Goal: Contribute content: Add original content to the website for others to see

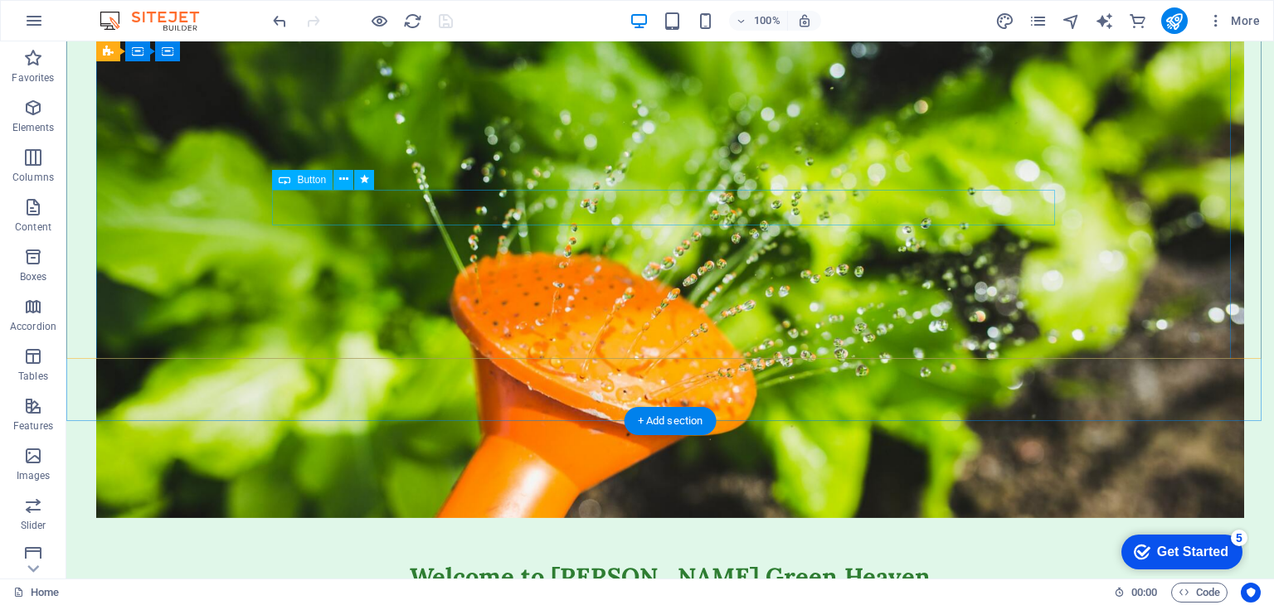
scroll to position [142, 0]
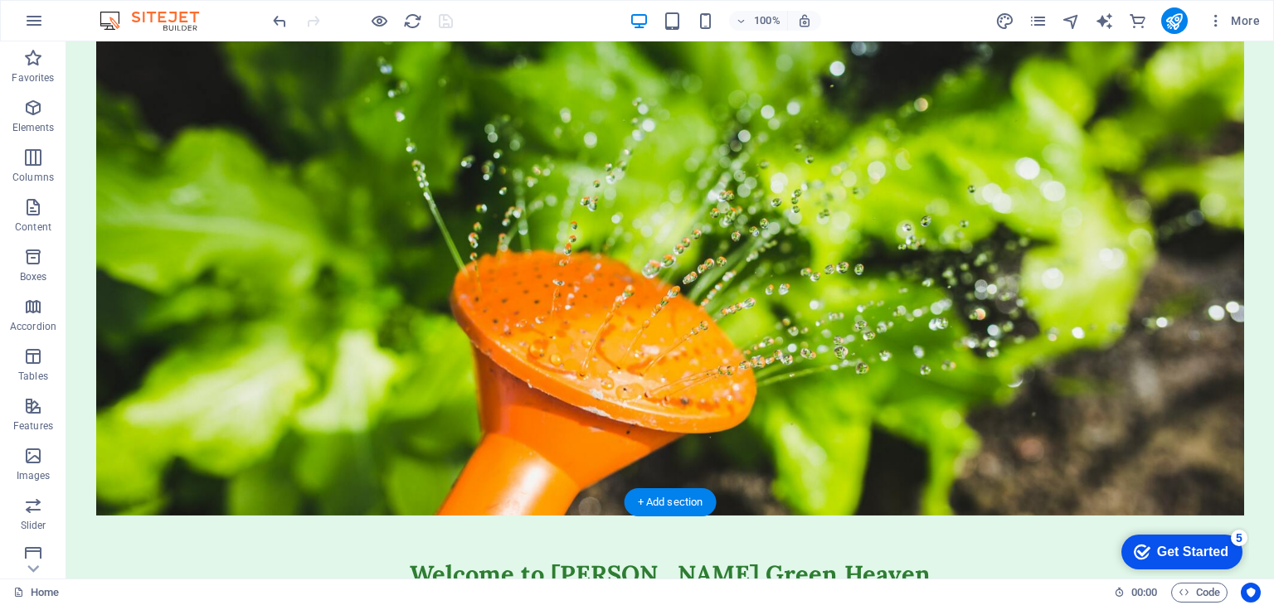
click at [955, 371] on figure at bounding box center [669, 271] width 1147 height 489
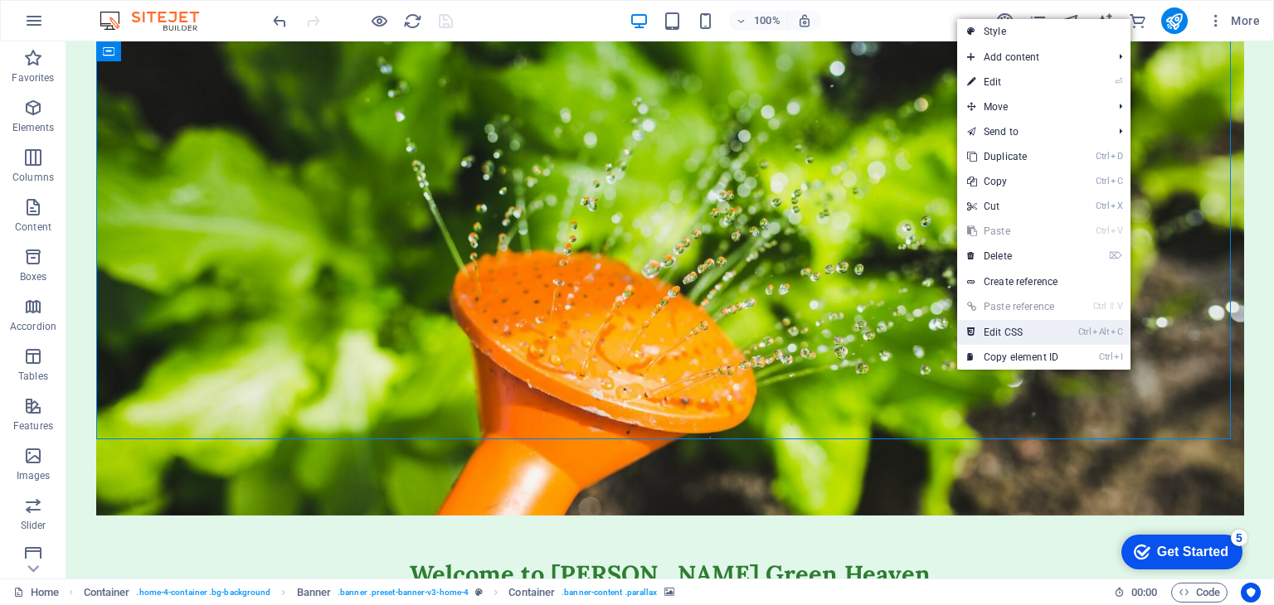
click at [1004, 325] on link "Ctrl Alt C Edit CSS" at bounding box center [1012, 332] width 111 height 25
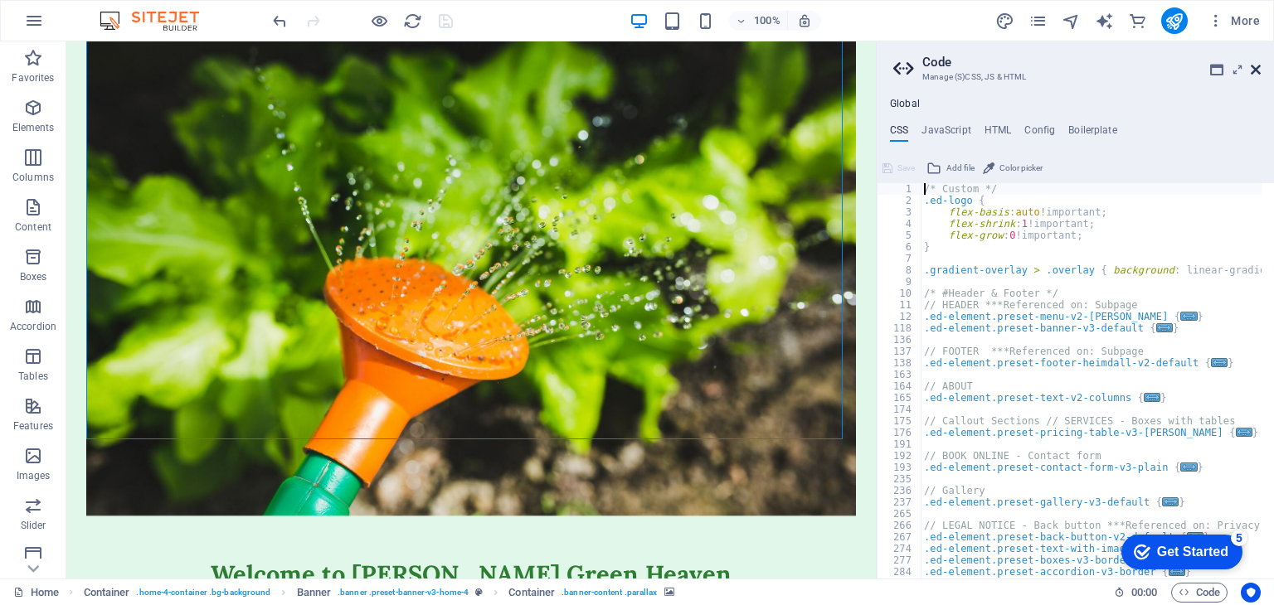
click at [1257, 70] on icon at bounding box center [1255, 69] width 10 height 13
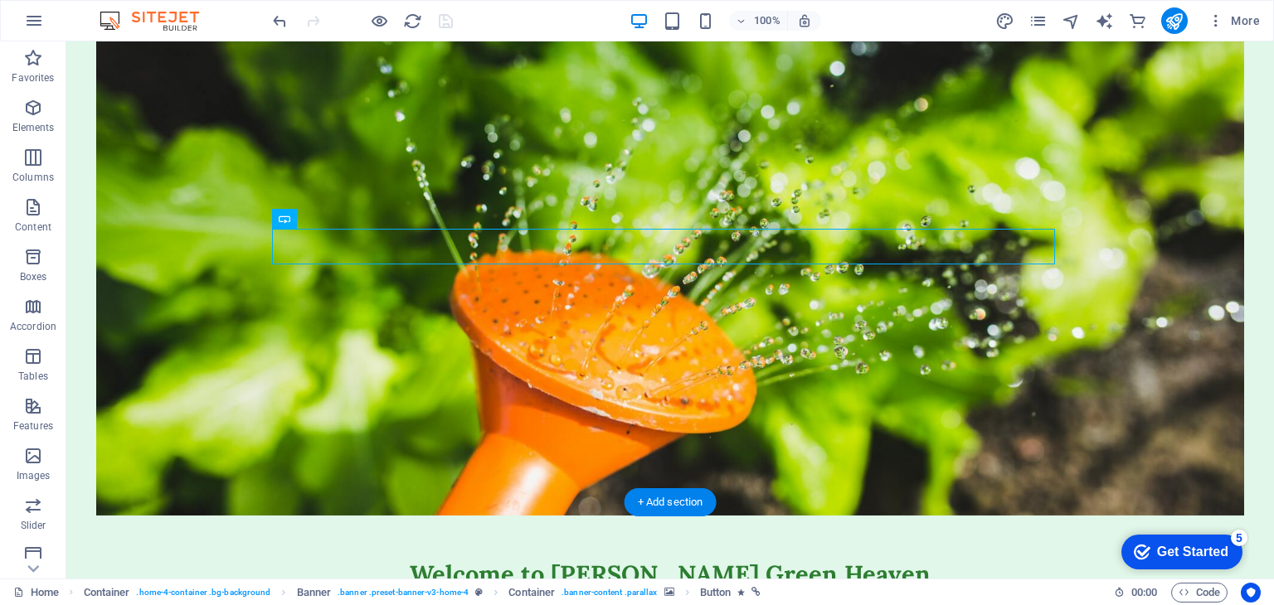
click at [826, 351] on figure at bounding box center [669, 271] width 1147 height 489
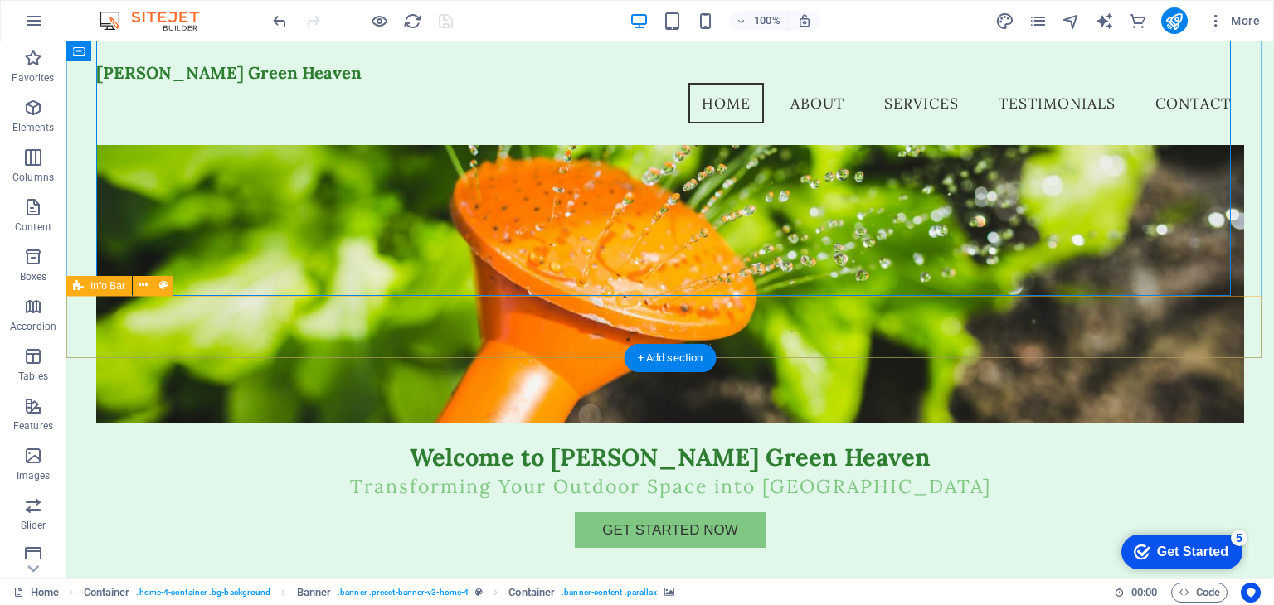
scroll to position [0, 0]
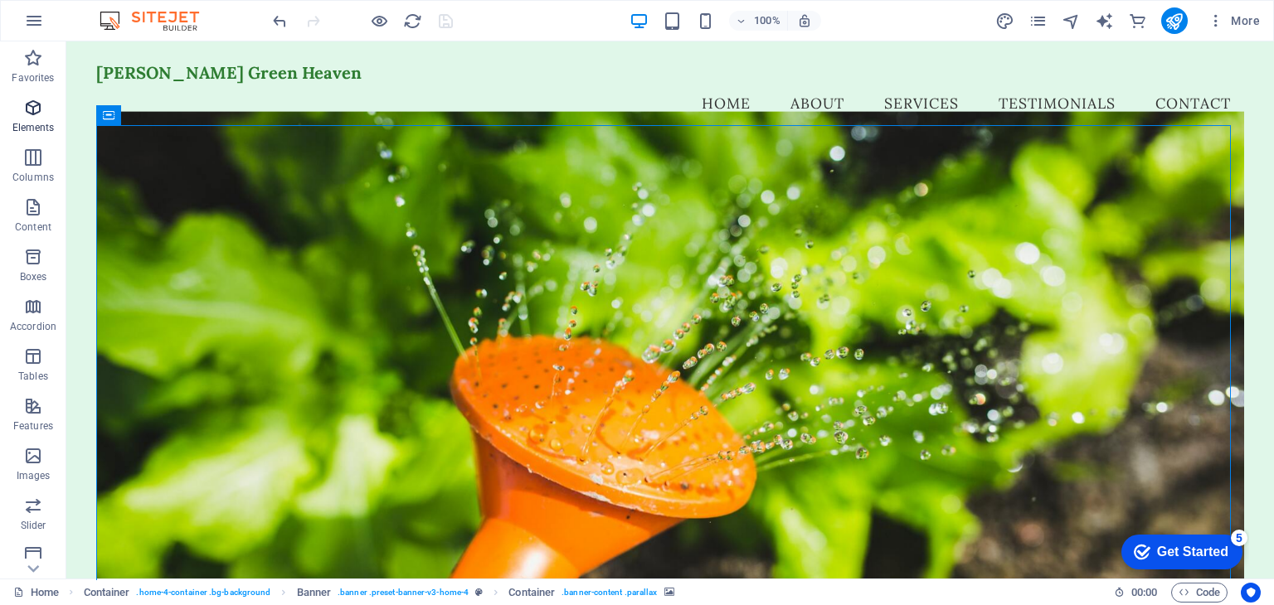
click at [33, 109] on icon "button" at bounding box center [33, 108] width 20 height 20
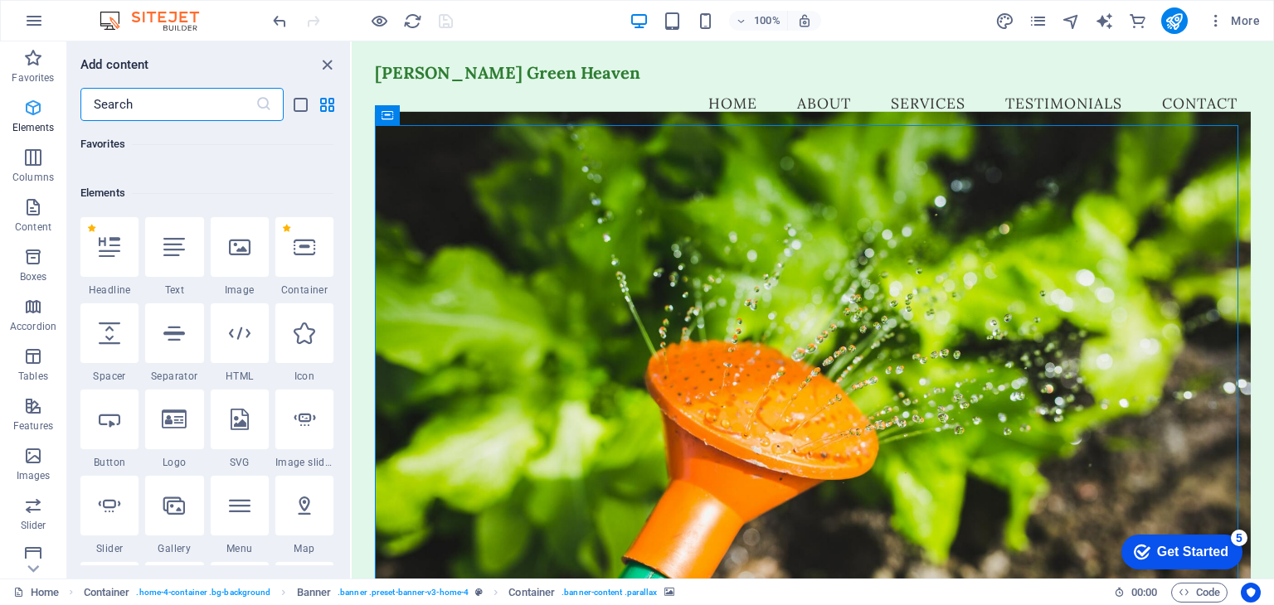
scroll to position [176, 0]
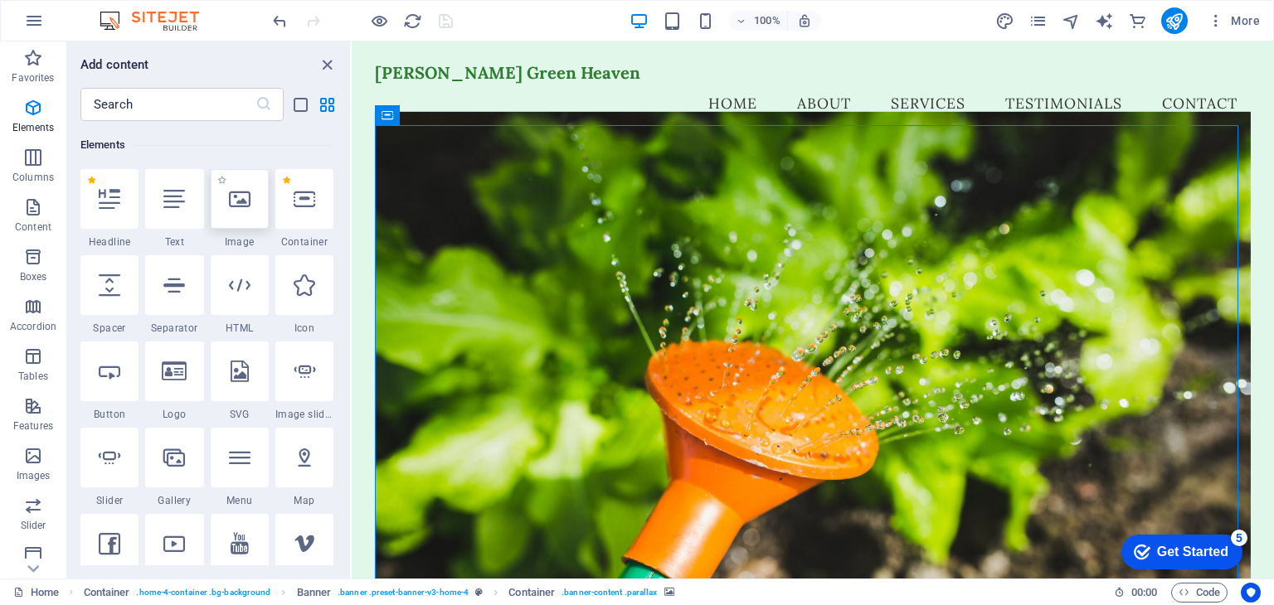
click at [240, 204] on icon at bounding box center [240, 199] width 22 height 22
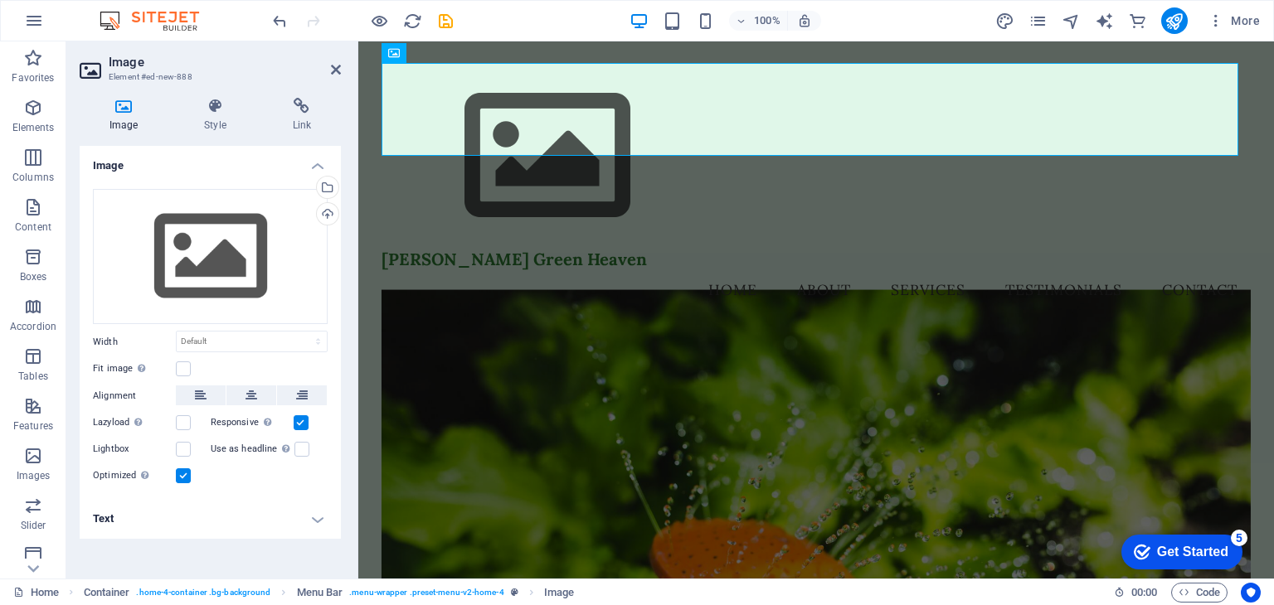
click at [478, 289] on figure at bounding box center [816, 533] width 870 height 489
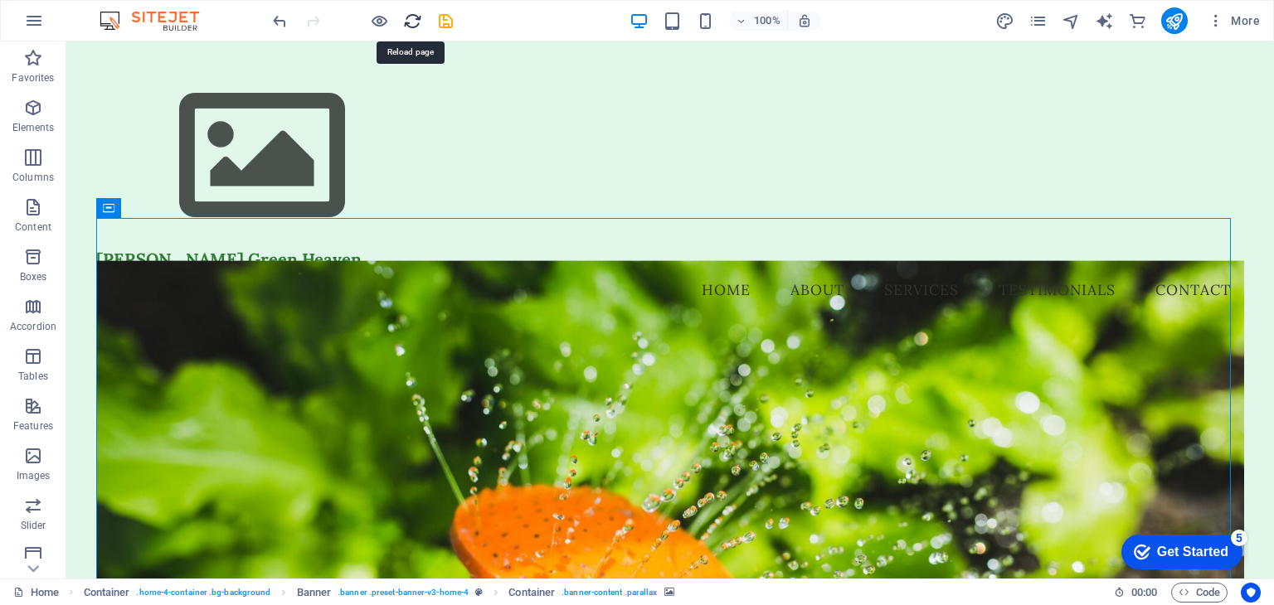
click at [405, 21] on icon "reload" at bounding box center [412, 21] width 19 height 19
click at [264, 18] on div "100% More" at bounding box center [637, 21] width 1272 height 40
click at [275, 19] on icon "undo" at bounding box center [279, 21] width 19 height 19
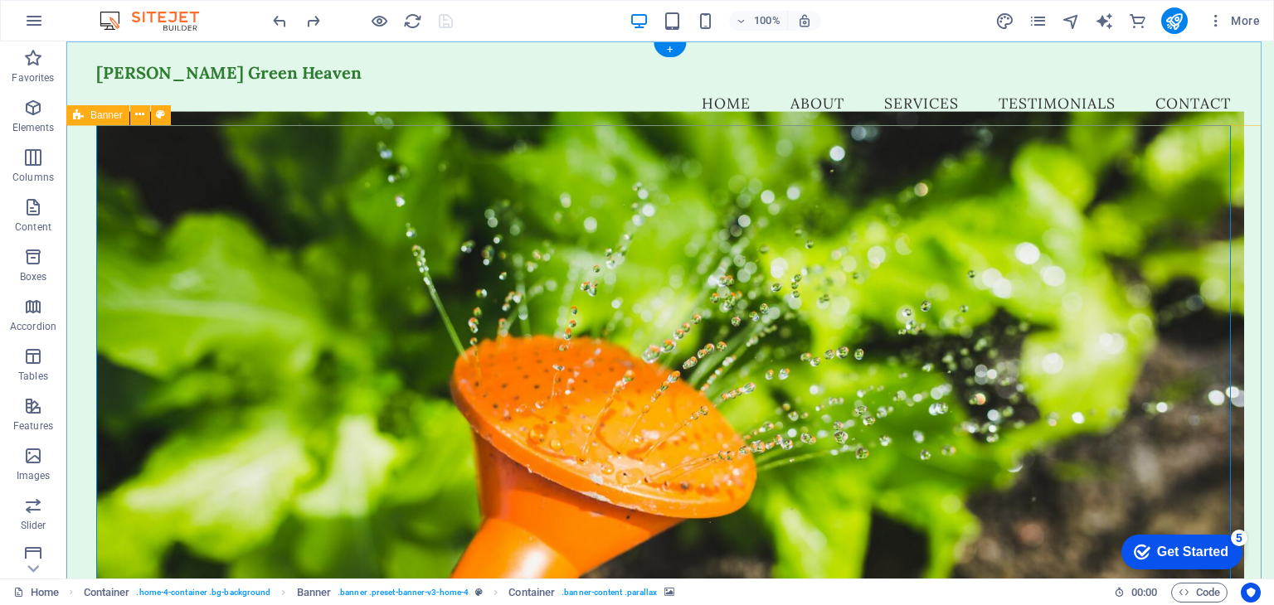
click at [1225, 133] on figure at bounding box center [669, 356] width 1147 height 489
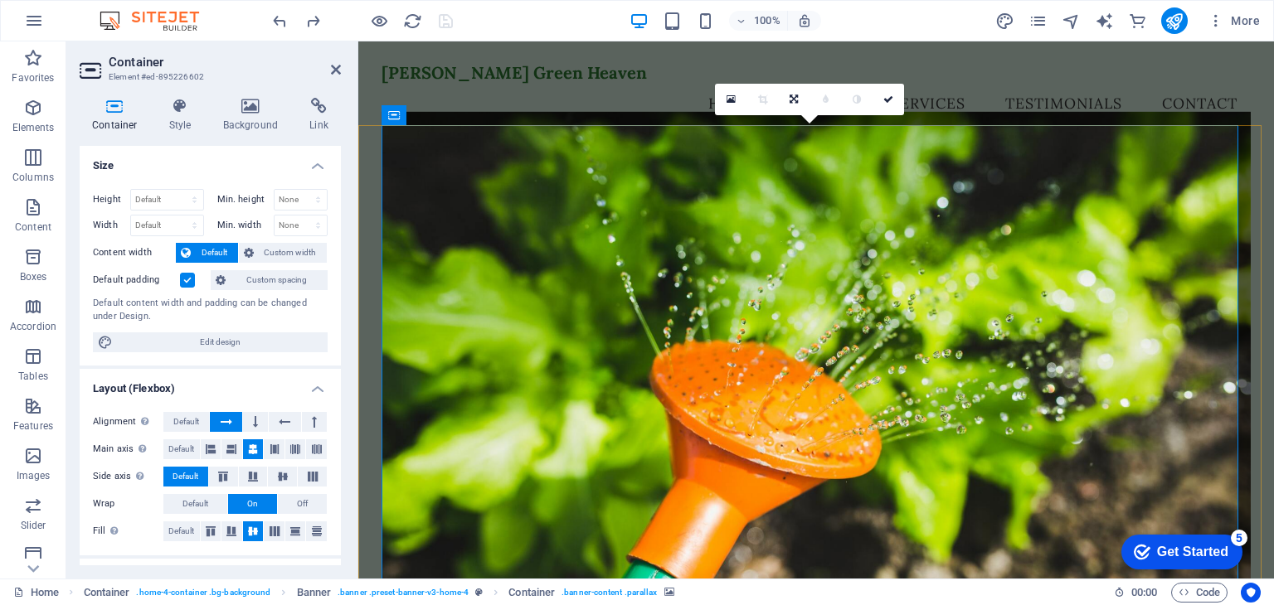
click at [600, 163] on figure at bounding box center [816, 356] width 870 height 489
click at [725, 89] on link at bounding box center [731, 100] width 32 height 32
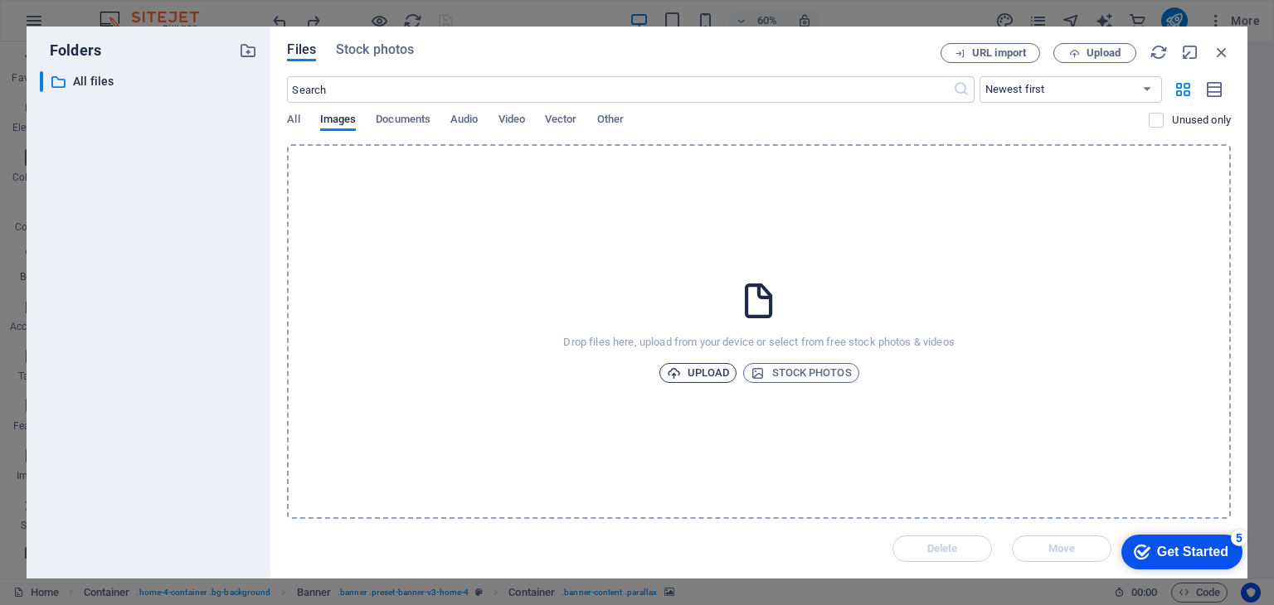
click at [687, 376] on span "Upload" at bounding box center [698, 373] width 63 height 20
click at [699, 377] on span "Upload" at bounding box center [698, 373] width 63 height 20
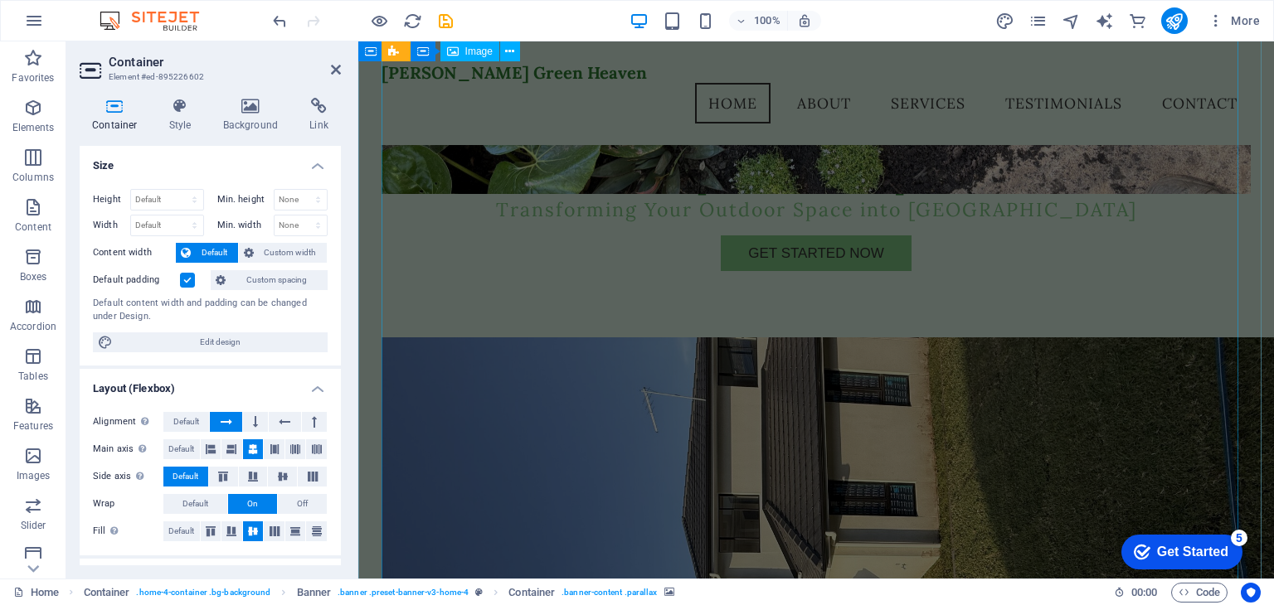
scroll to position [383, 0]
click at [245, 112] on icon at bounding box center [251, 106] width 80 height 17
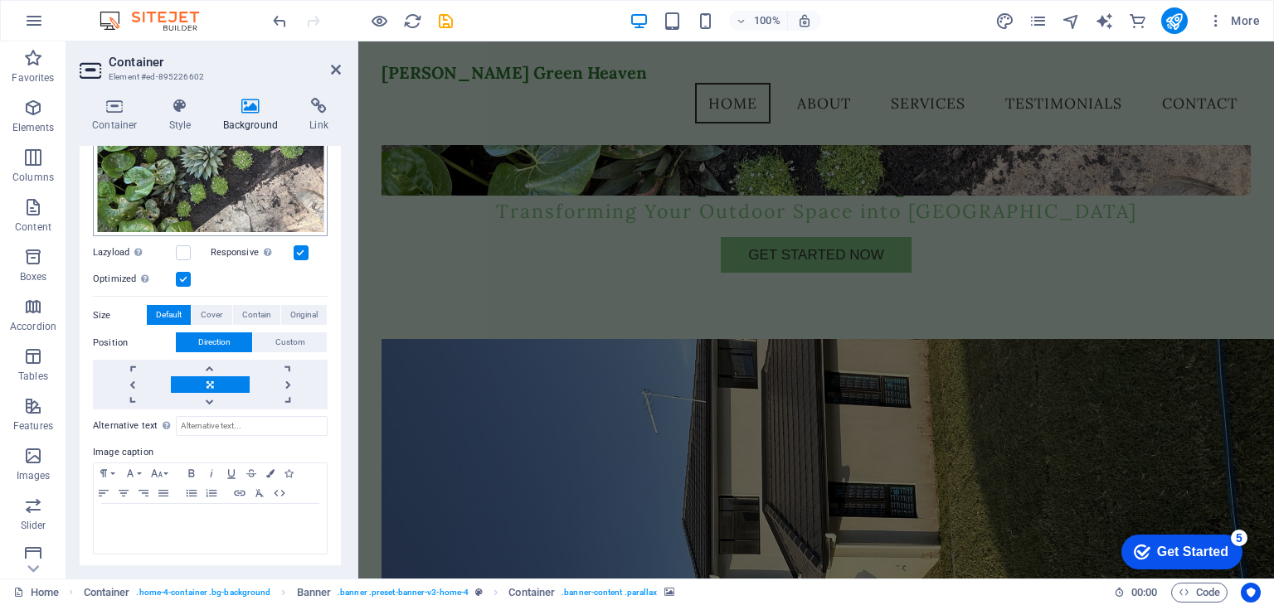
scroll to position [0, 0]
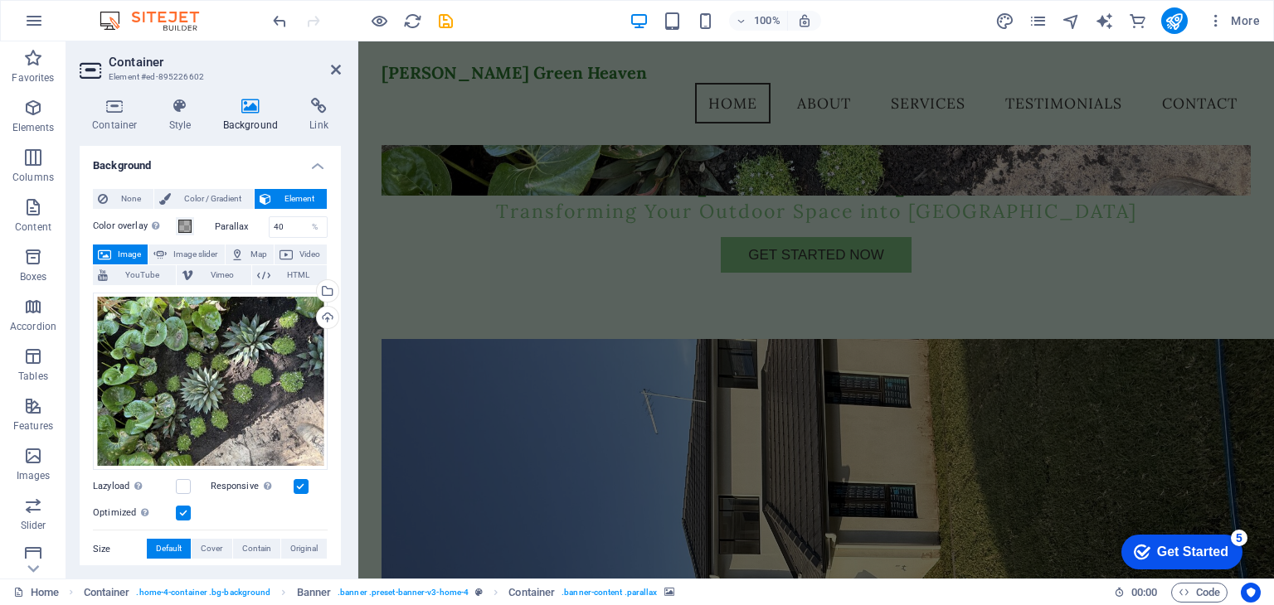
click at [126, 246] on span "Image" at bounding box center [129, 255] width 27 height 20
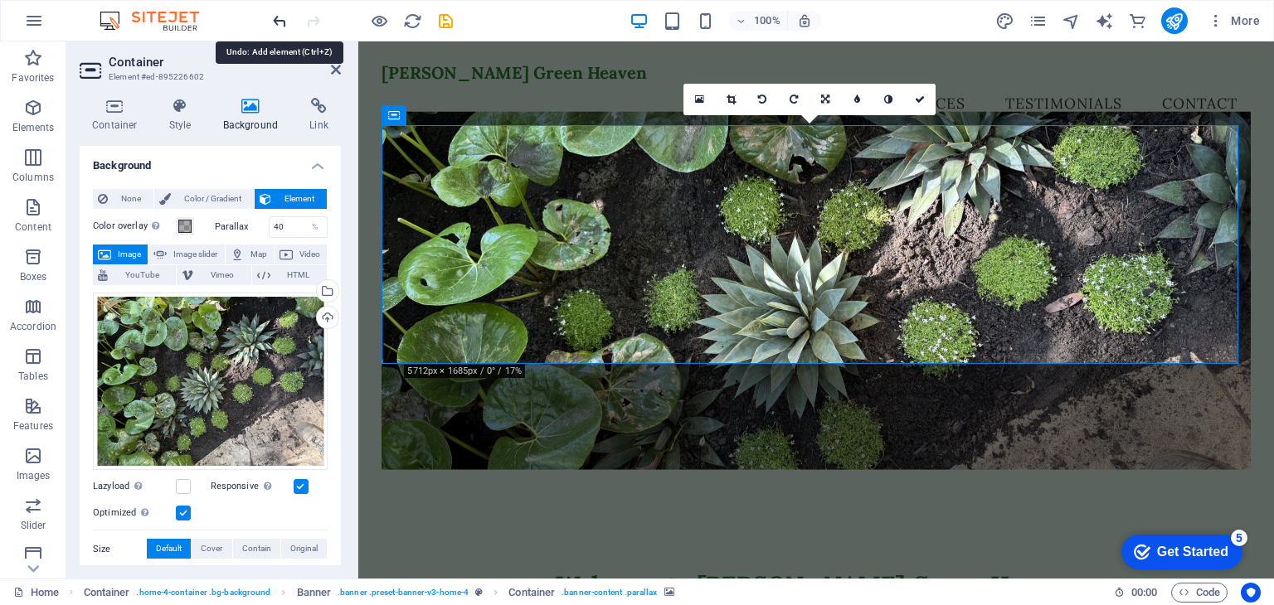
click at [282, 23] on icon "undo" at bounding box center [279, 21] width 19 height 19
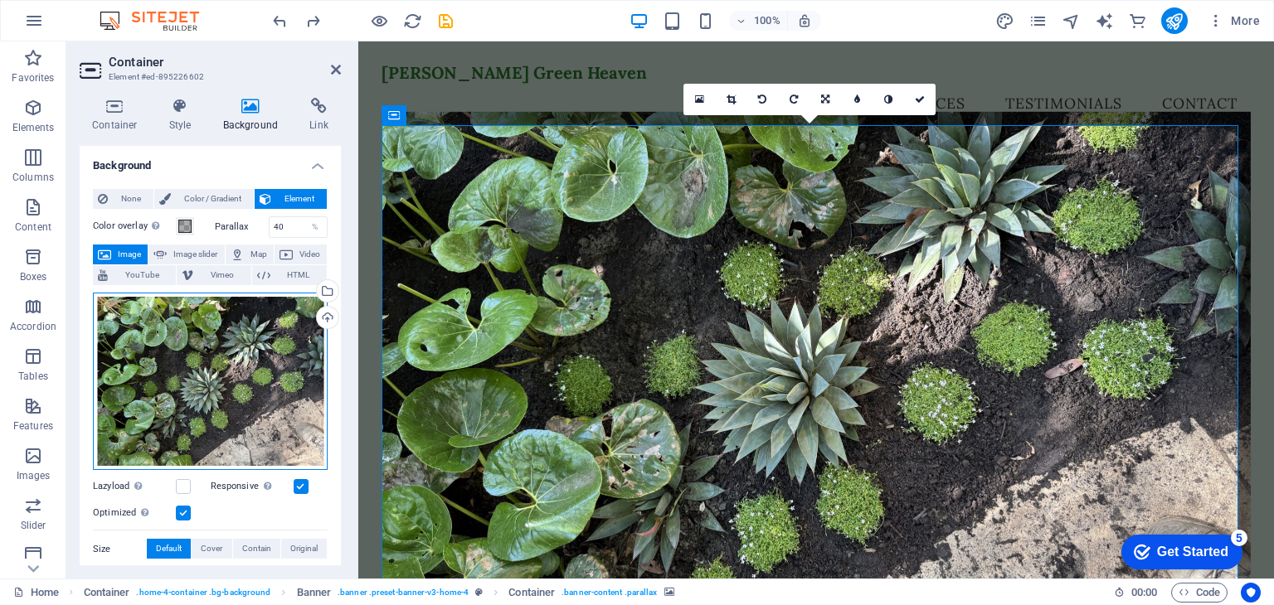
click at [272, 376] on div "Drag files here, click to choose files or select files from Files or our free s…" at bounding box center [210, 382] width 235 height 178
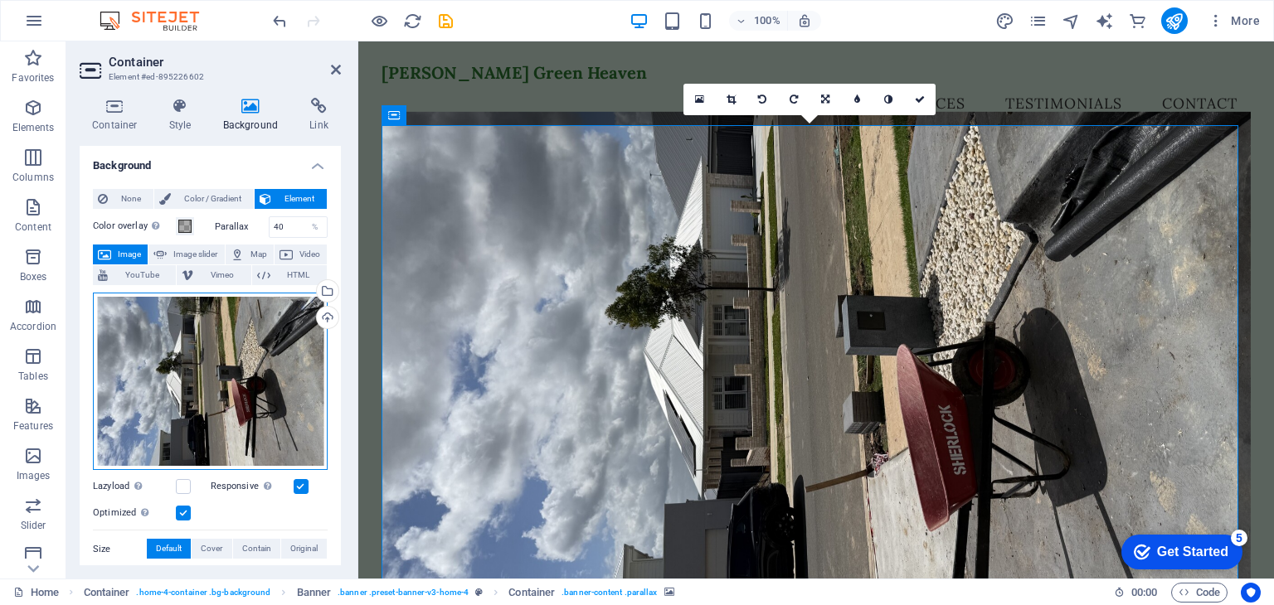
click at [269, 336] on div "Drag files here, click to choose files or select files from Files or our free s…" at bounding box center [210, 382] width 235 height 178
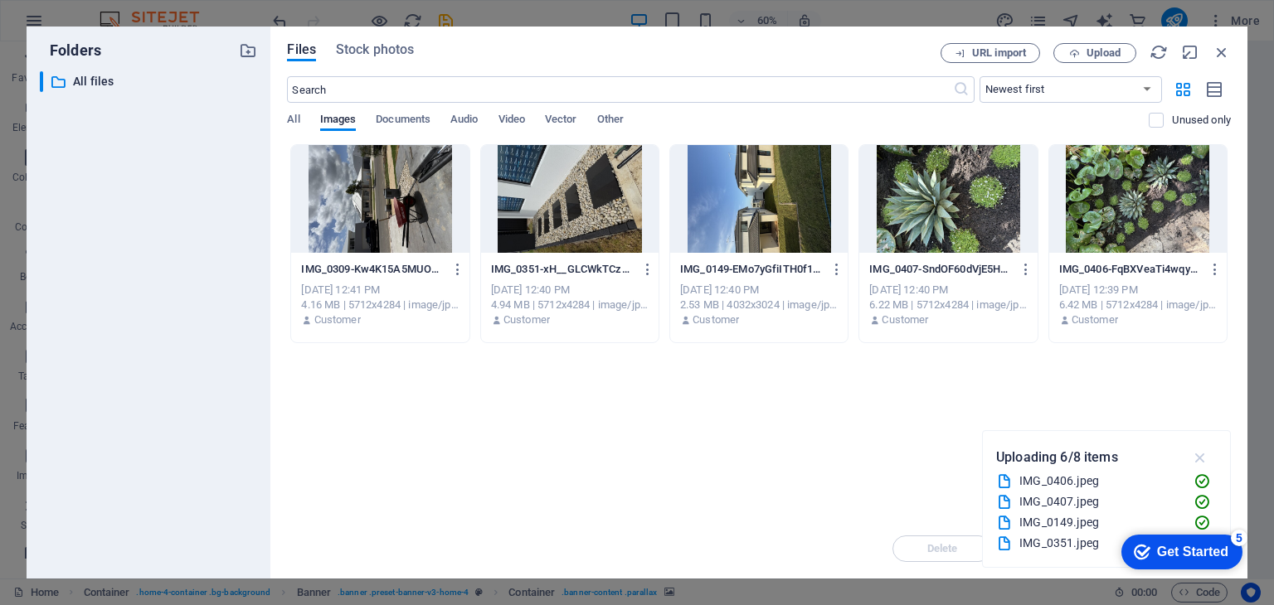
click at [1201, 454] on icon "button" at bounding box center [1200, 458] width 19 height 18
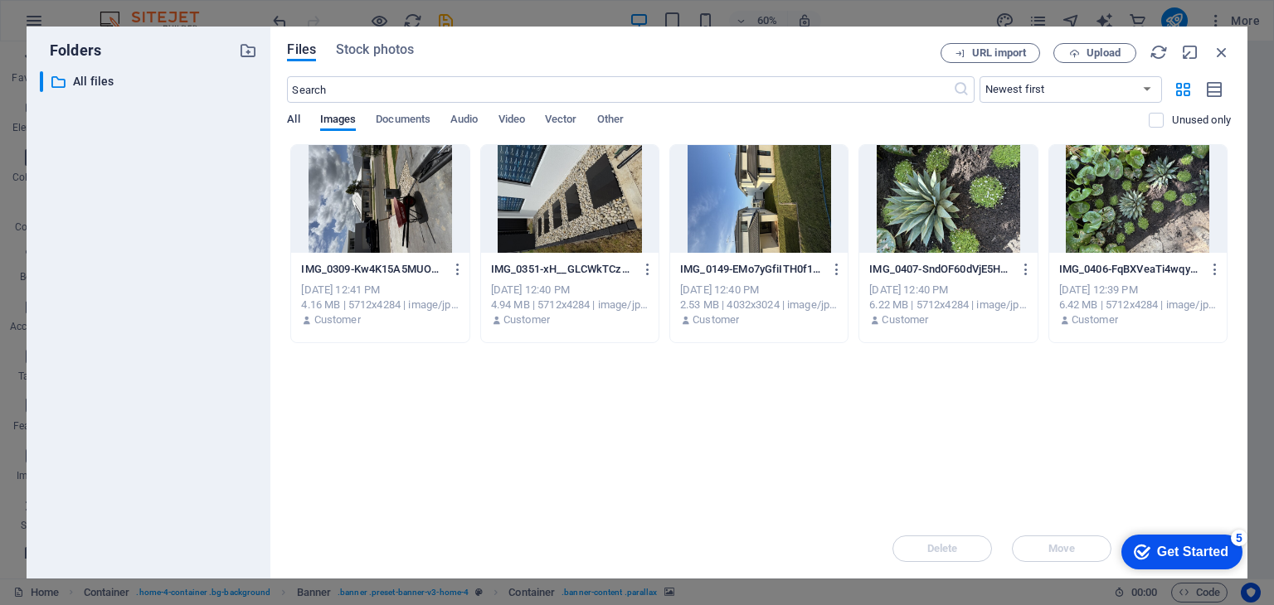
click at [289, 116] on span "All" at bounding box center [293, 120] width 12 height 23
click at [330, 120] on span "Images" at bounding box center [338, 120] width 36 height 23
click at [1145, 197] on div at bounding box center [1137, 199] width 177 height 108
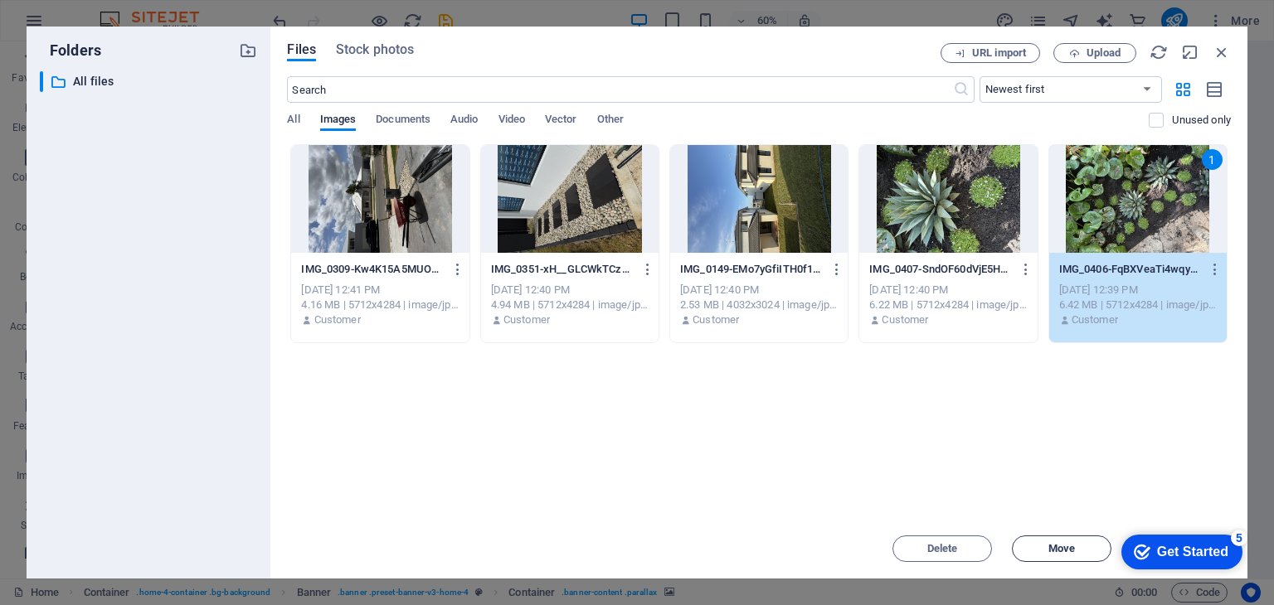
click at [1055, 551] on span "Move" at bounding box center [1061, 549] width 27 height 10
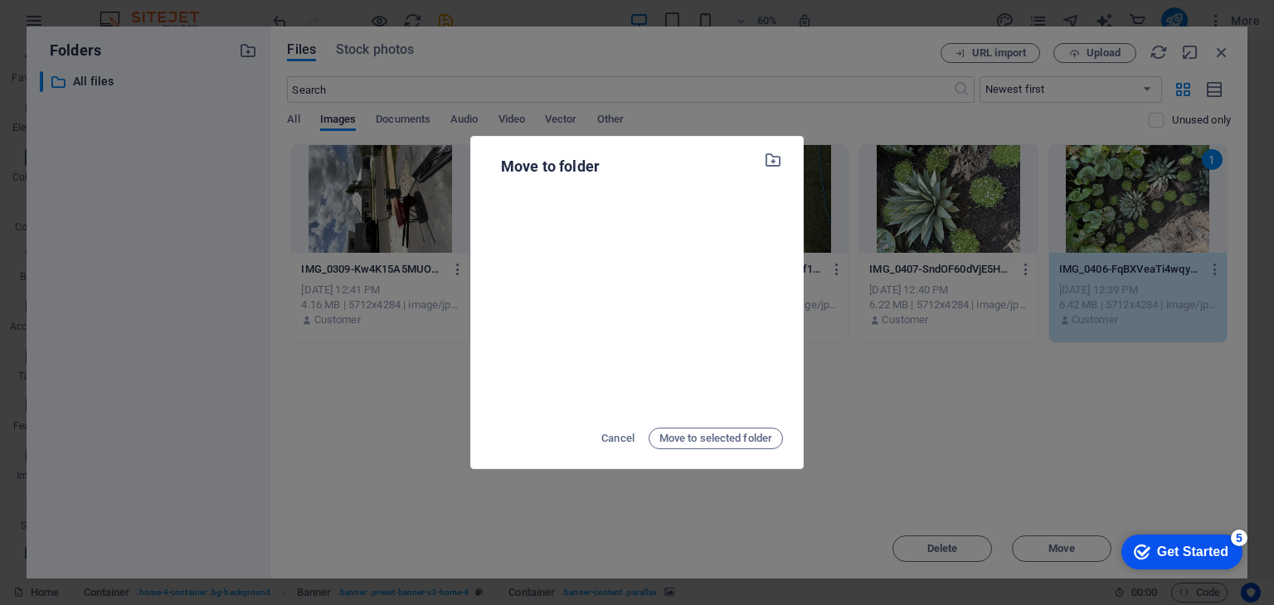
click at [895, 376] on div "Move to folder Cancel Move to selected folder" at bounding box center [637, 302] width 1274 height 605
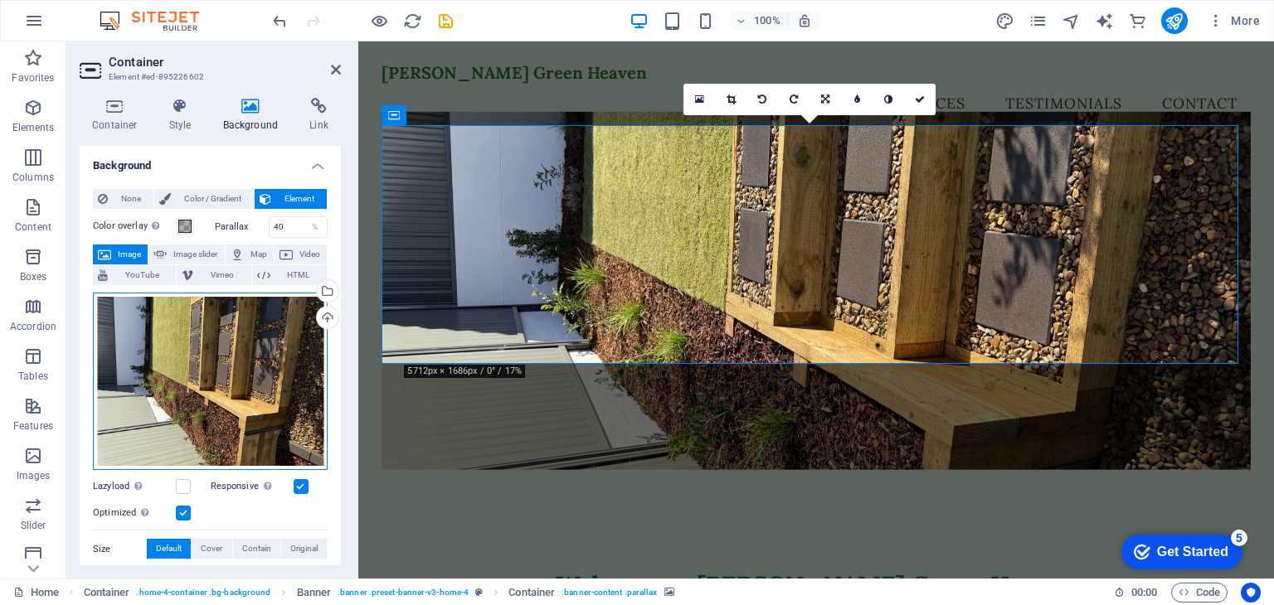
click at [248, 384] on div "Drag files here, click to choose files or select files from Files or our free s…" at bounding box center [210, 382] width 235 height 178
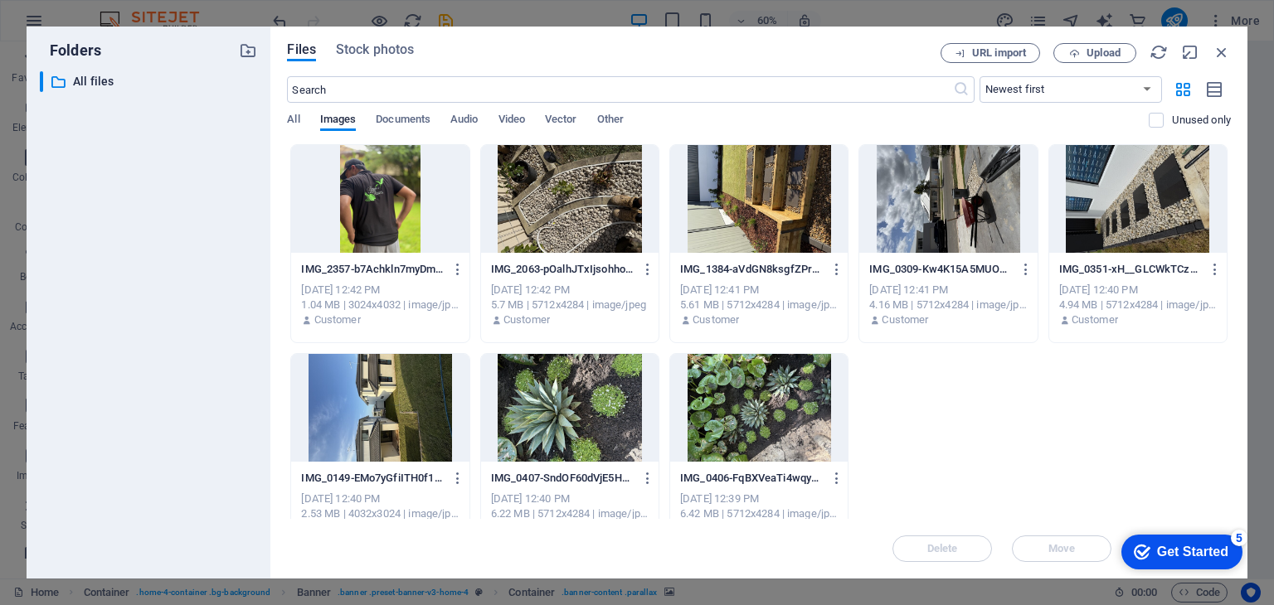
click at [554, 195] on div at bounding box center [569, 199] width 177 height 108
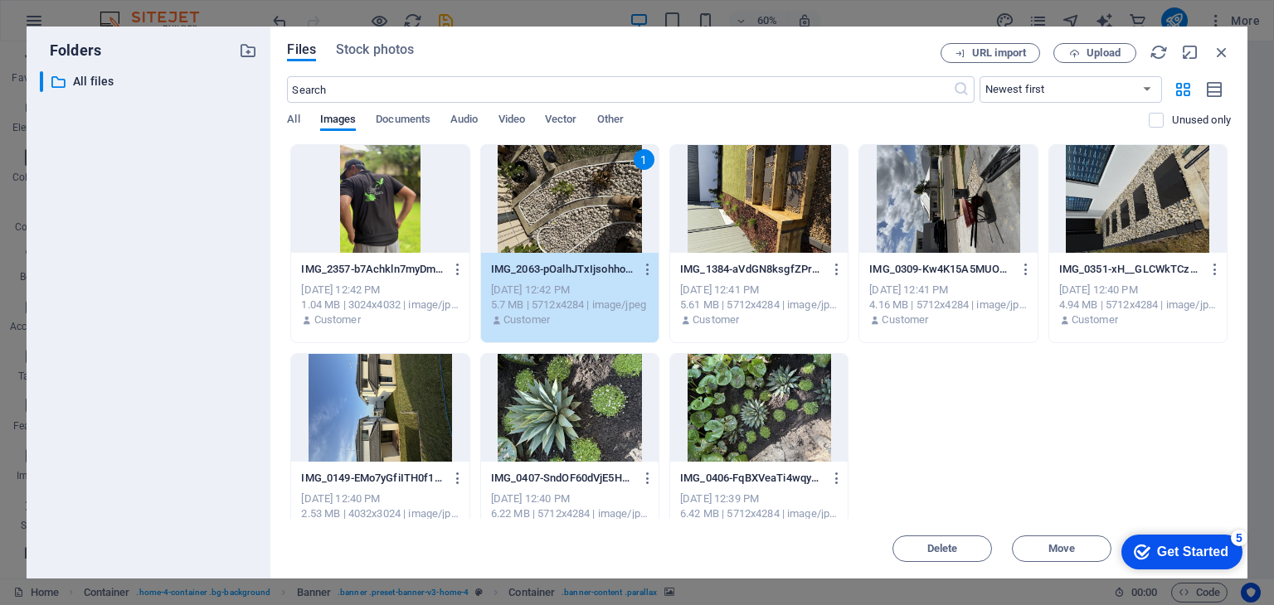
click at [723, 6] on div "Folders ​ All files All files Files Stock photos URL import Upload ​ Newest fir…" at bounding box center [637, 302] width 1274 height 605
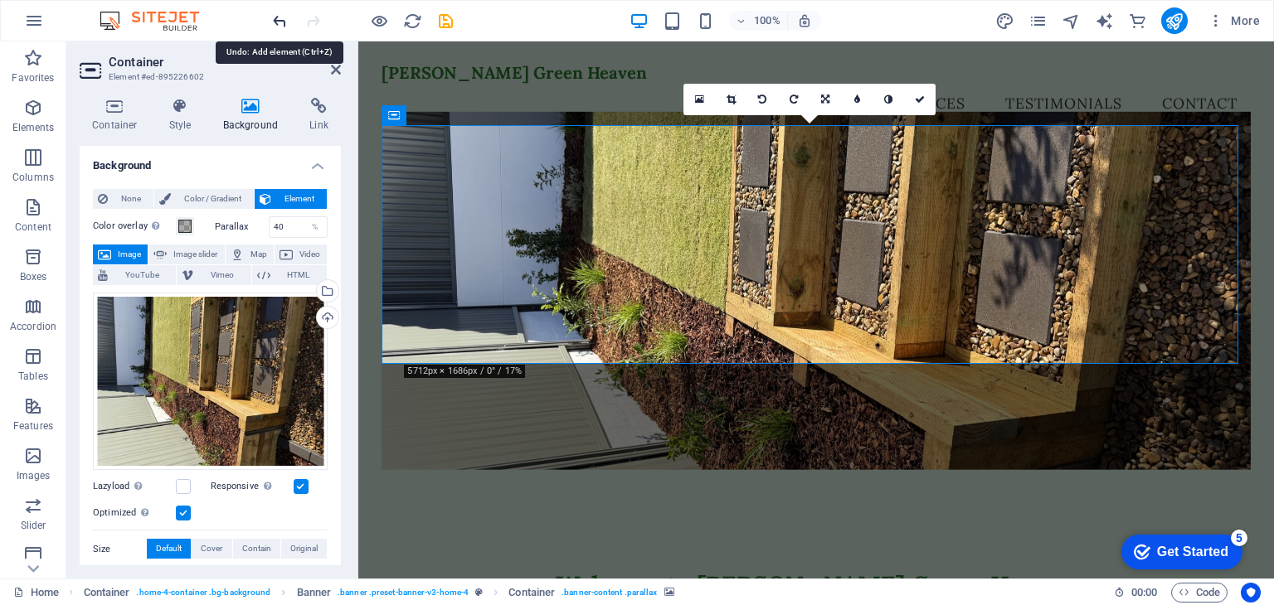
click at [277, 17] on icon "undo" at bounding box center [279, 21] width 19 height 19
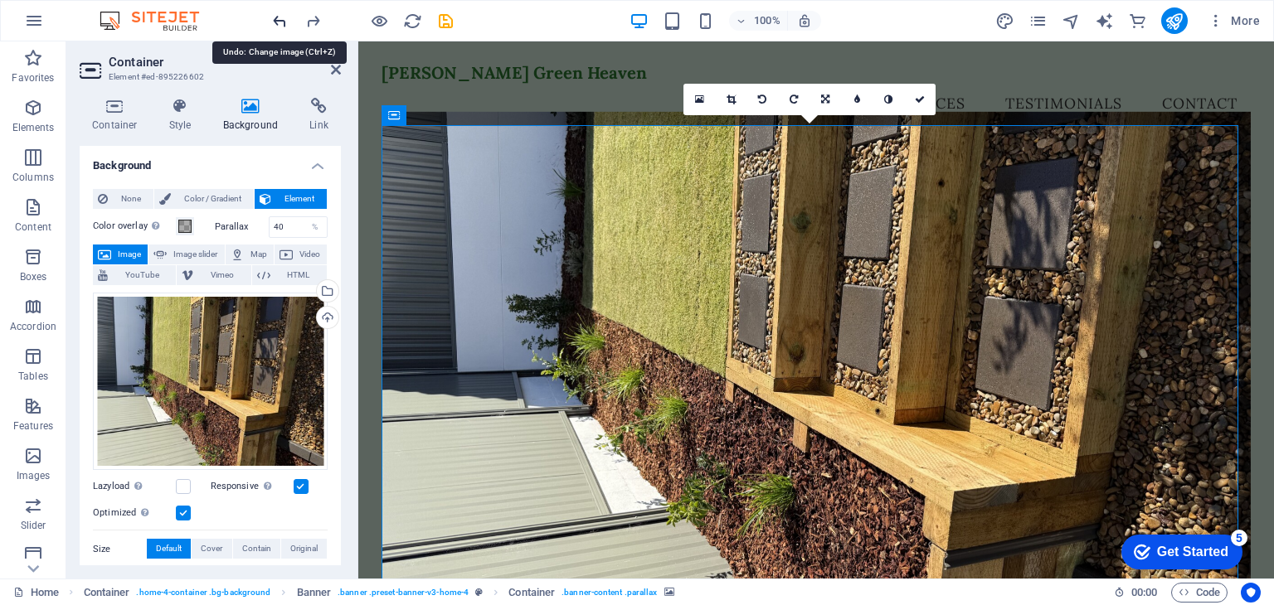
click at [277, 17] on icon "undo" at bounding box center [279, 21] width 19 height 19
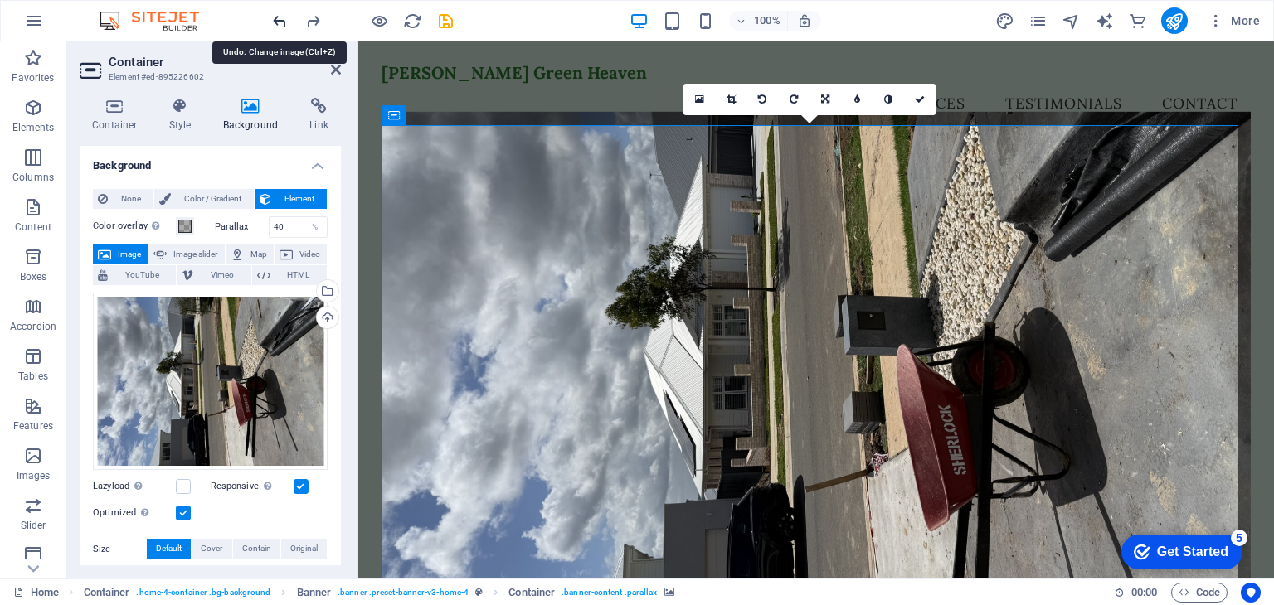
click at [277, 17] on icon "undo" at bounding box center [279, 21] width 19 height 19
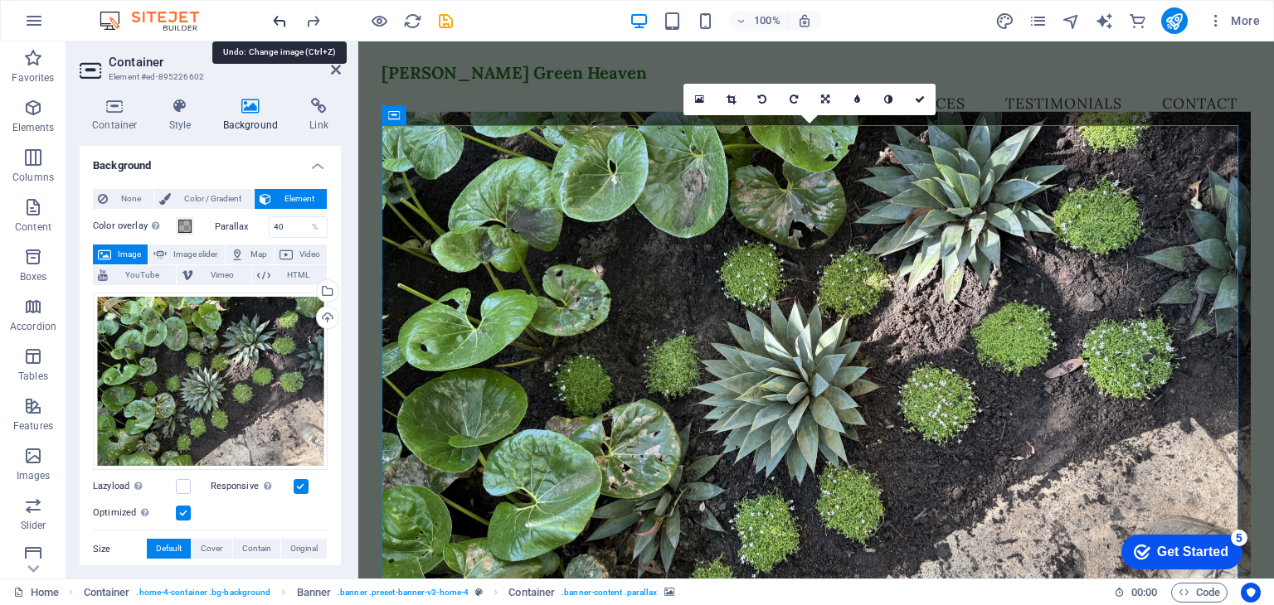
click at [275, 22] on icon "undo" at bounding box center [279, 21] width 19 height 19
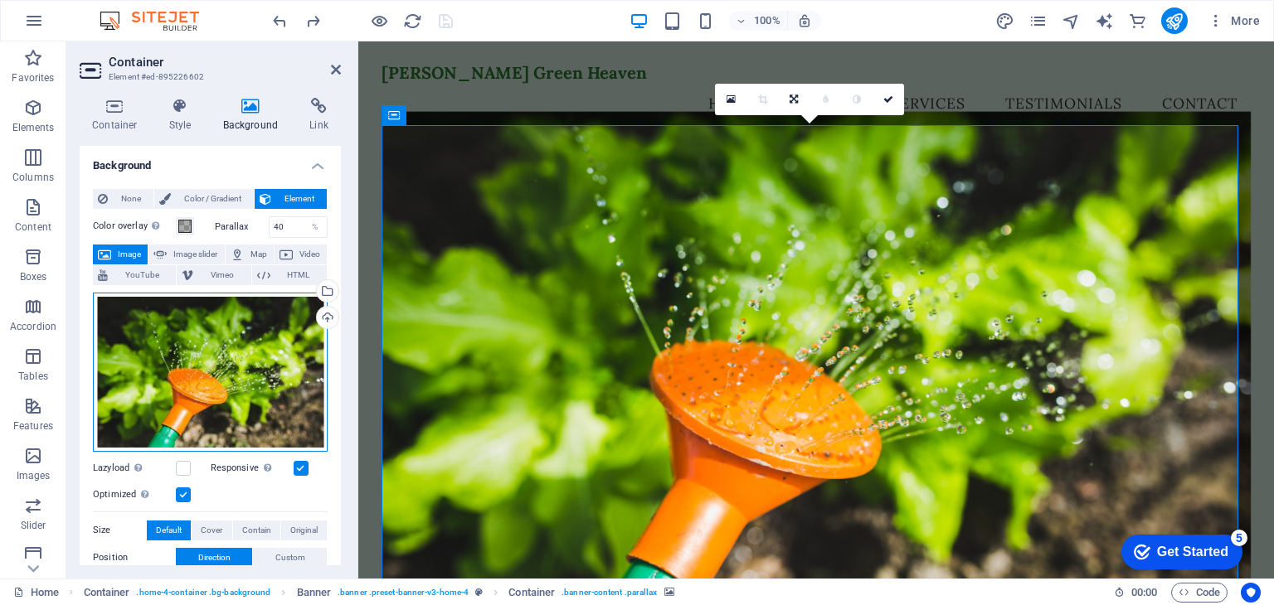
click at [252, 371] on div "Drag files here, click to choose files or select files from Files or our free s…" at bounding box center [210, 372] width 235 height 159
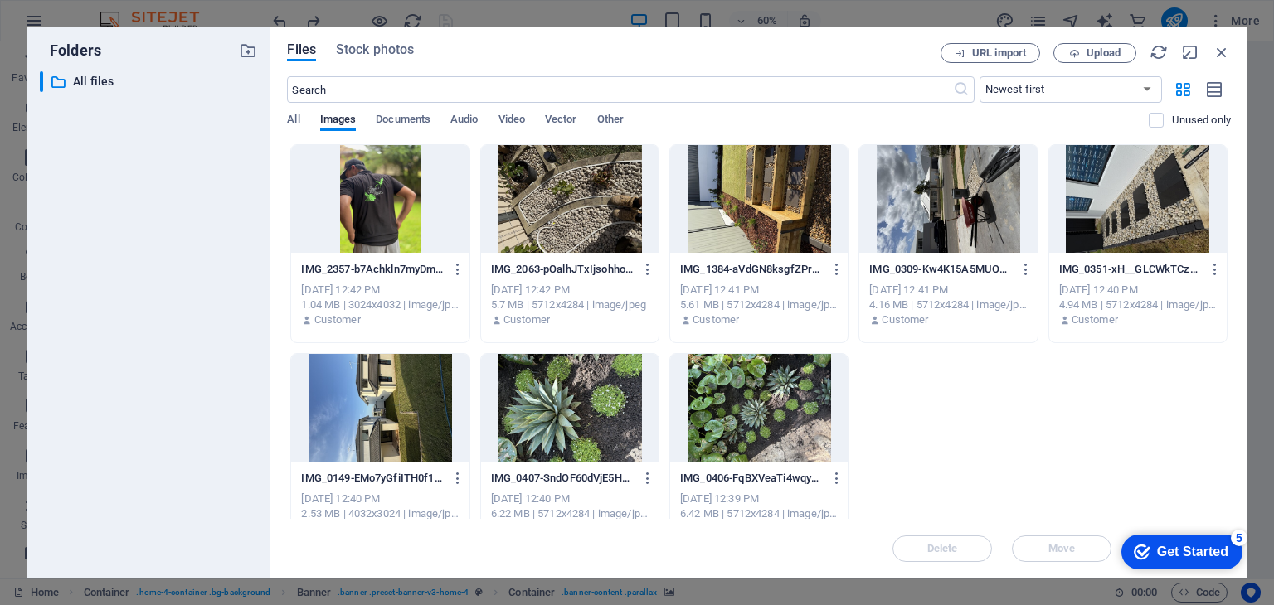
click at [528, 171] on div at bounding box center [569, 199] width 177 height 108
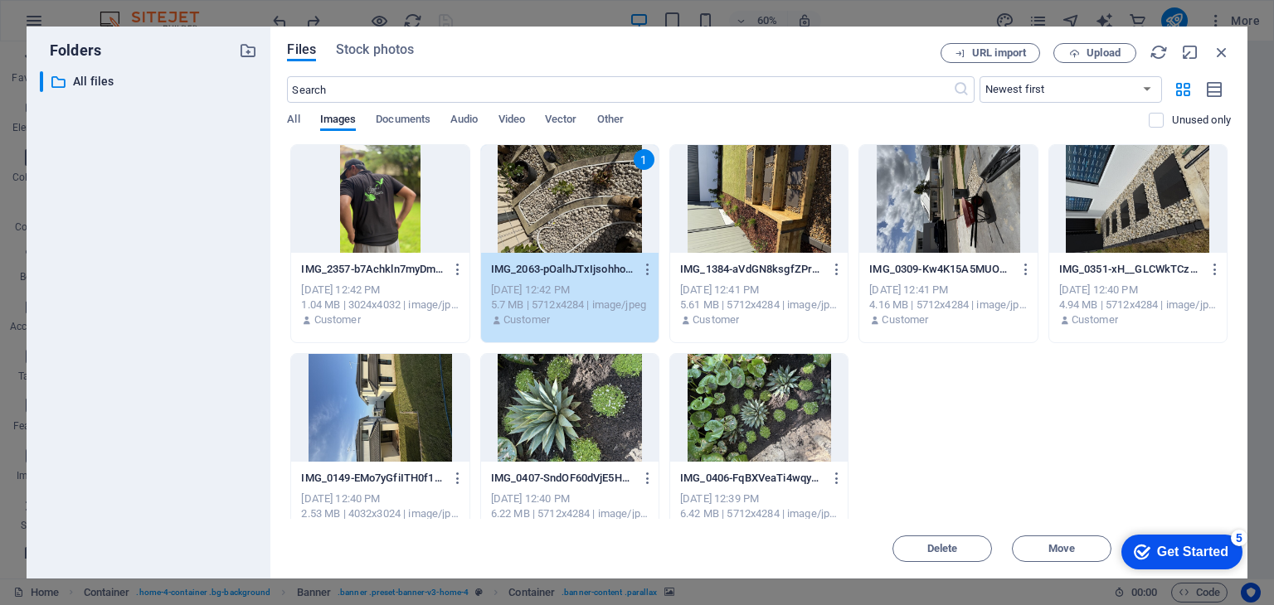
click at [1165, 550] on div "Get Started" at bounding box center [1192, 552] width 71 height 15
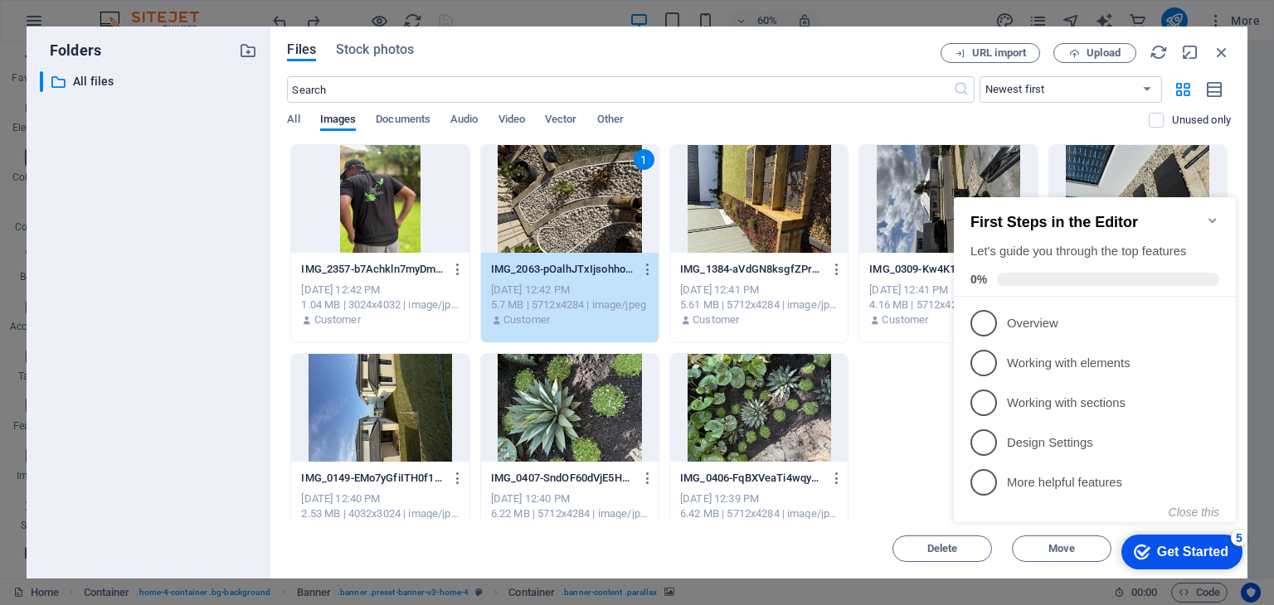
click at [885, 451] on div "IMG_2357-b7Achkln7myDmbSWBoj_bQ.jpeg IMG_2357-b7Achkln7myDmbSWBoj_bQ.jpeg [DATE…" at bounding box center [759, 348] width 944 height 408
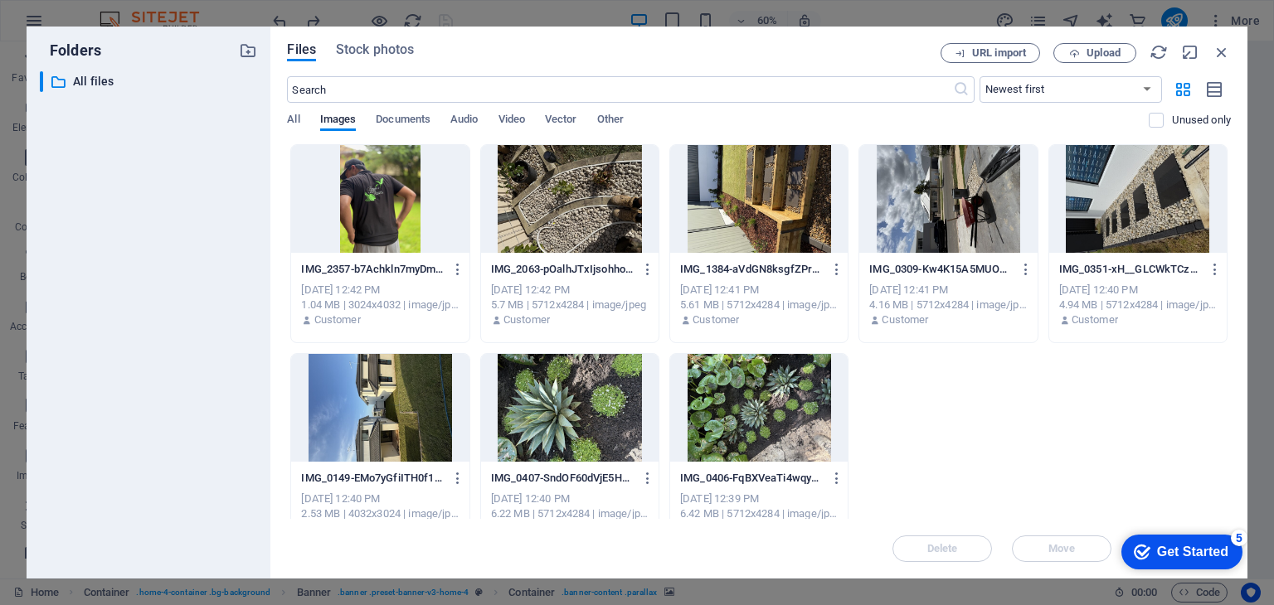
click at [580, 233] on div at bounding box center [569, 199] width 177 height 108
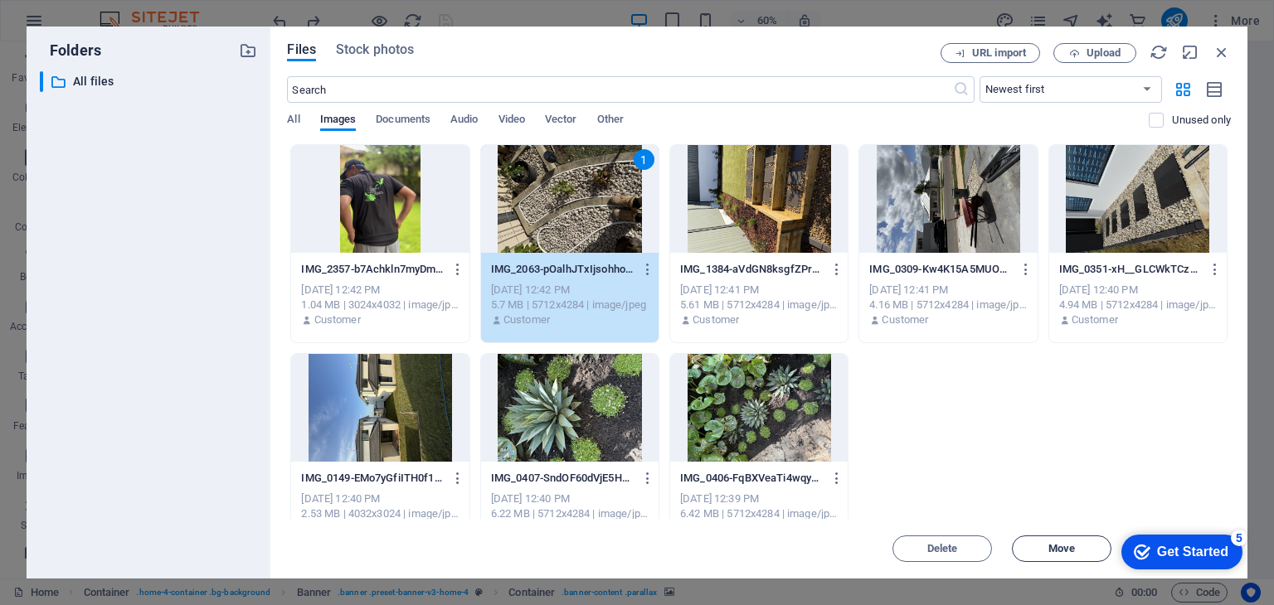
click at [1051, 549] on span "Move" at bounding box center [1061, 549] width 27 height 10
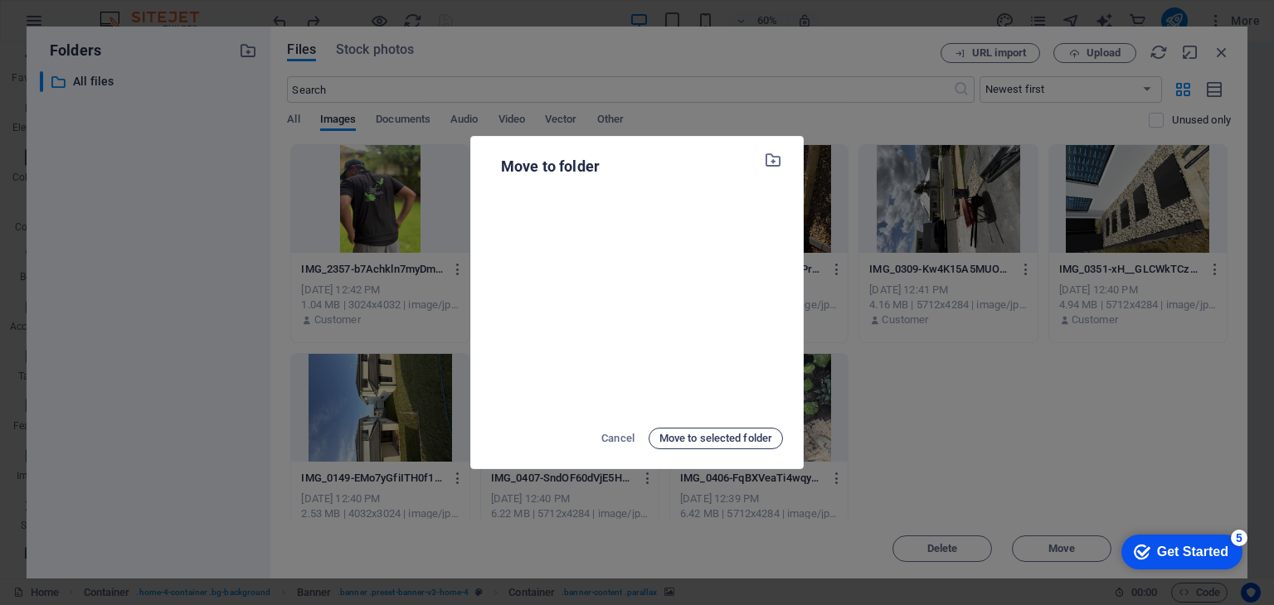
click at [744, 441] on span "Move to selected folder" at bounding box center [715, 439] width 113 height 20
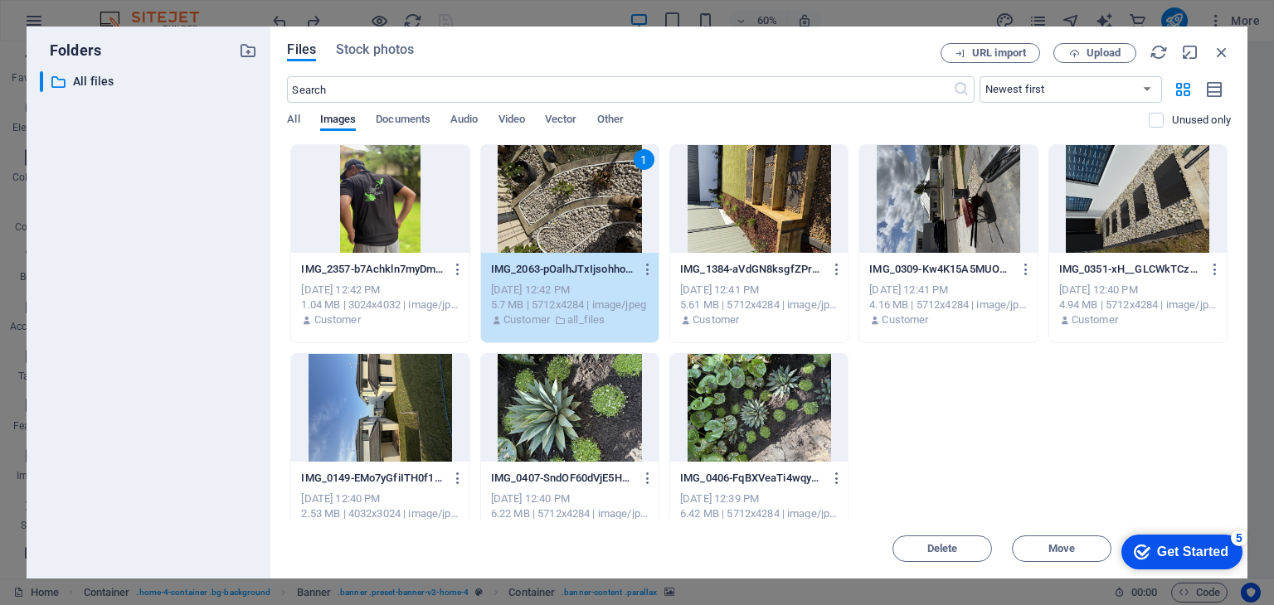
click at [716, 15] on div "Folders ​ All files All files Files Stock photos URL import Upload ​ Newest fir…" at bounding box center [637, 302] width 1274 height 605
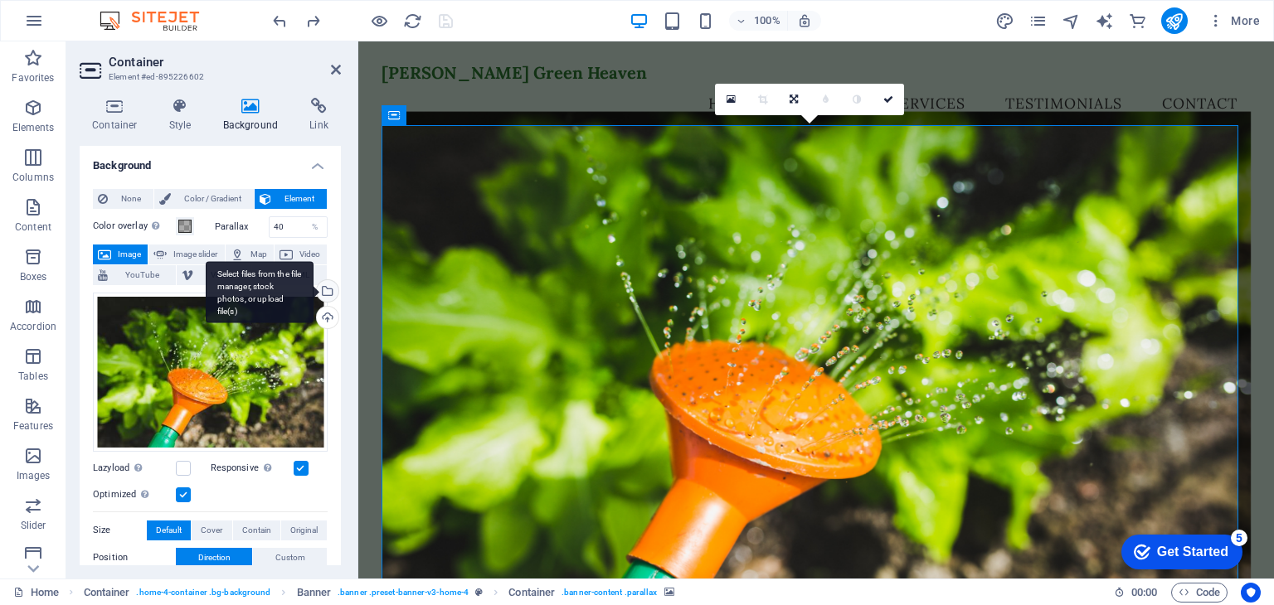
click at [313, 294] on div "Select files from the file manager, stock photos, or upload file(s)" at bounding box center [260, 292] width 108 height 62
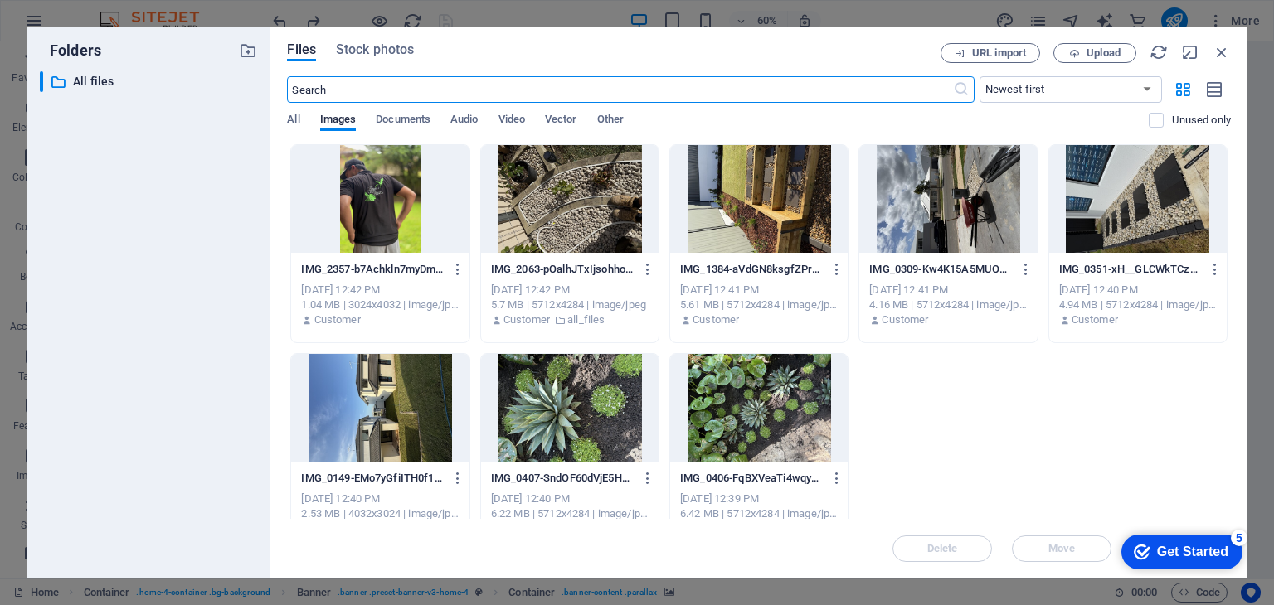
click at [526, 190] on div at bounding box center [569, 199] width 177 height 108
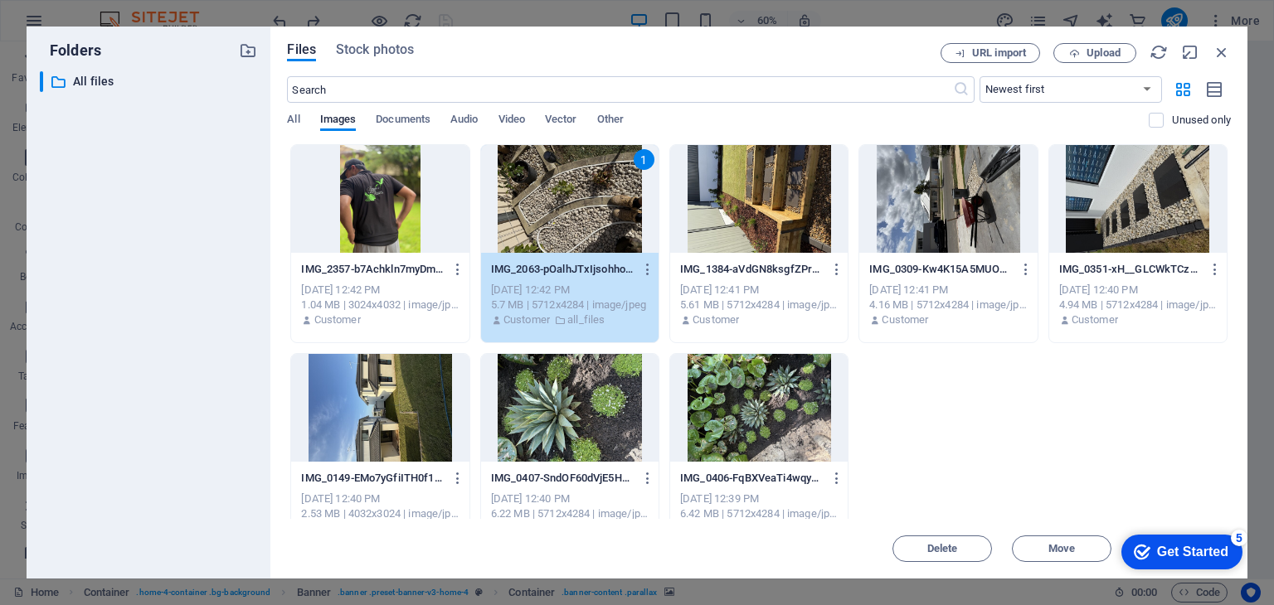
click at [526, 190] on div "1" at bounding box center [569, 199] width 177 height 108
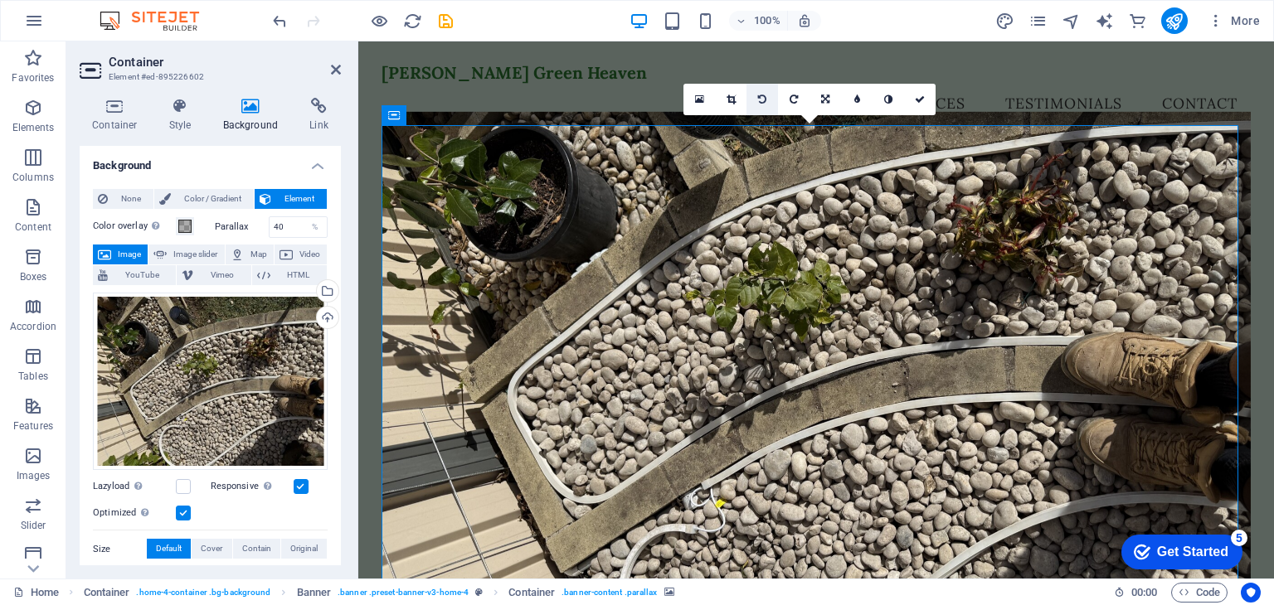
click at [771, 98] on link at bounding box center [762, 100] width 32 height 32
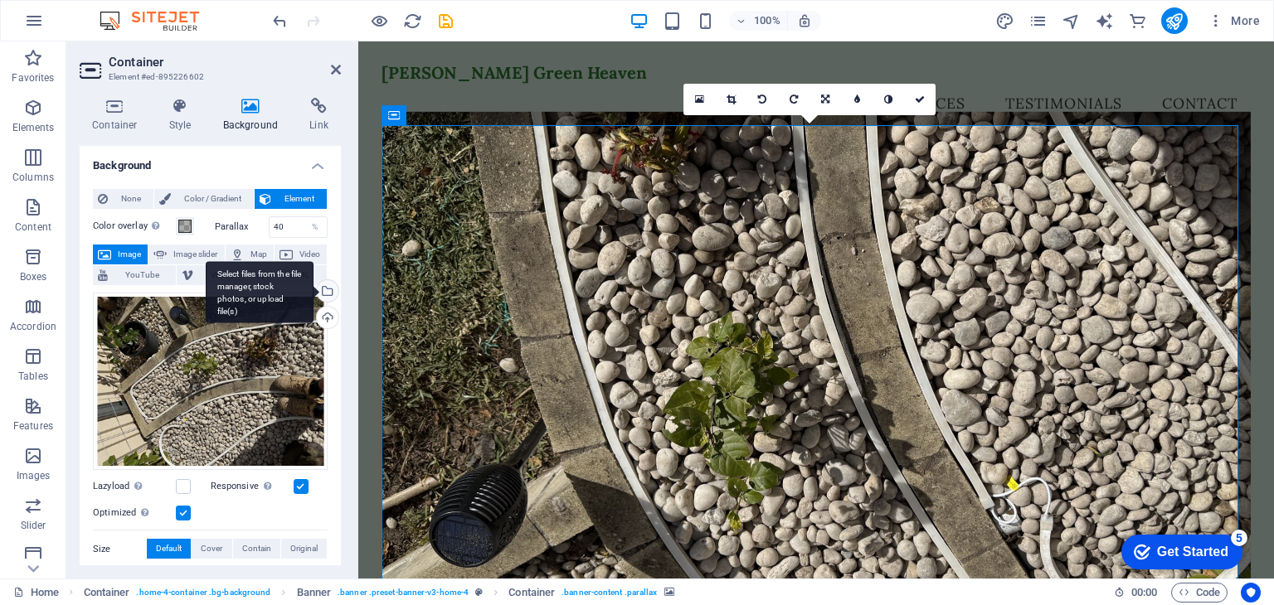
click at [326, 289] on div "Select files from the file manager, stock photos, or upload file(s)" at bounding box center [325, 292] width 25 height 25
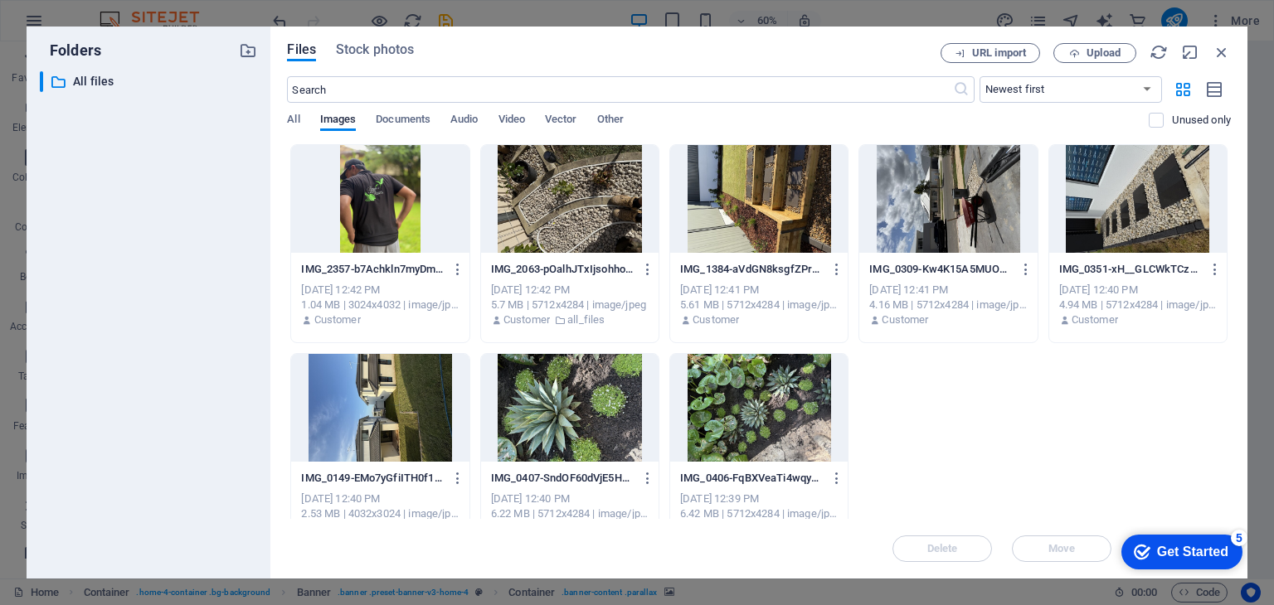
click at [398, 204] on div at bounding box center [379, 199] width 177 height 108
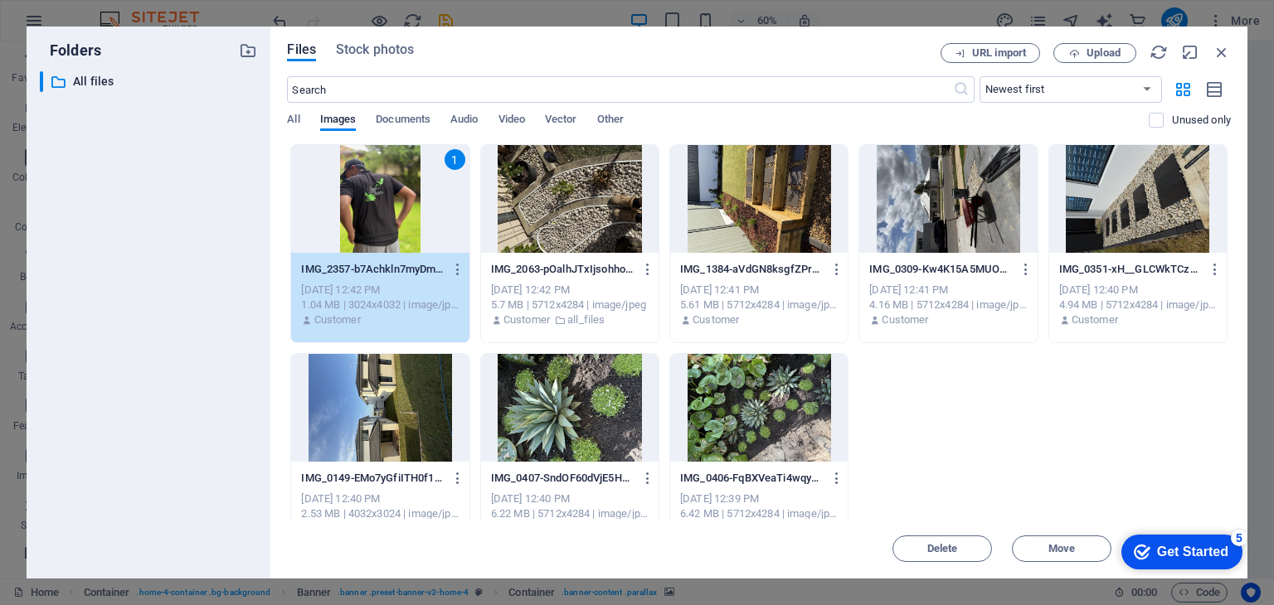
click at [398, 204] on div "1" at bounding box center [379, 199] width 177 height 108
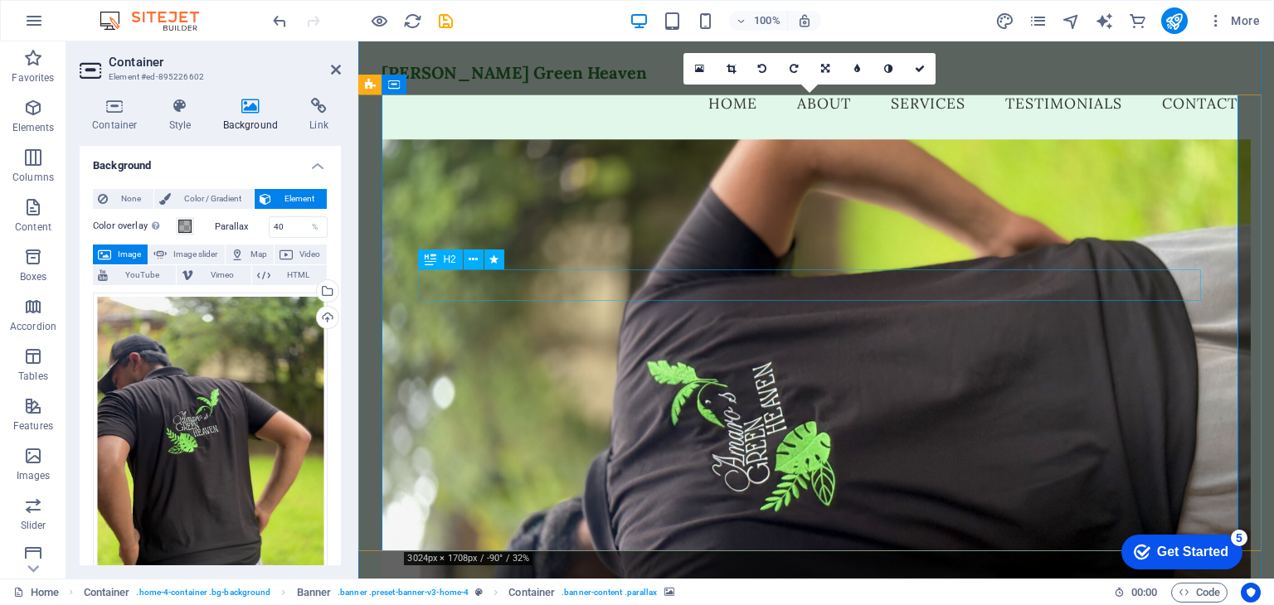
scroll to position [73, 0]
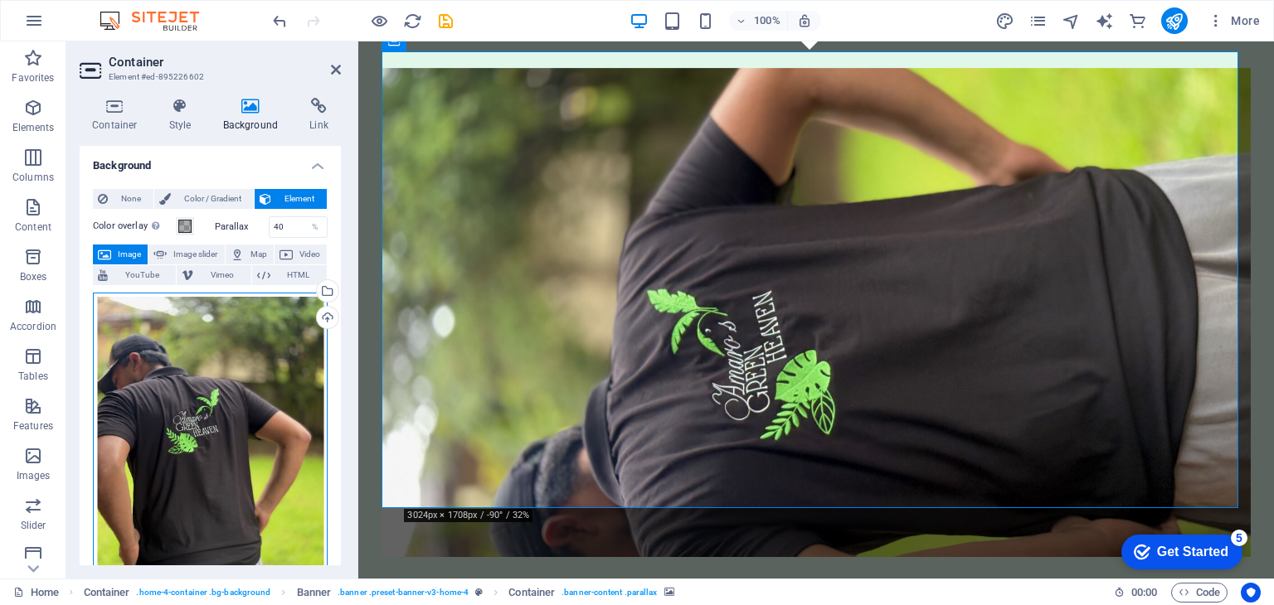
click at [269, 386] on div "Drag files here, click to choose files or select files from Files or our free s…" at bounding box center [210, 448] width 235 height 310
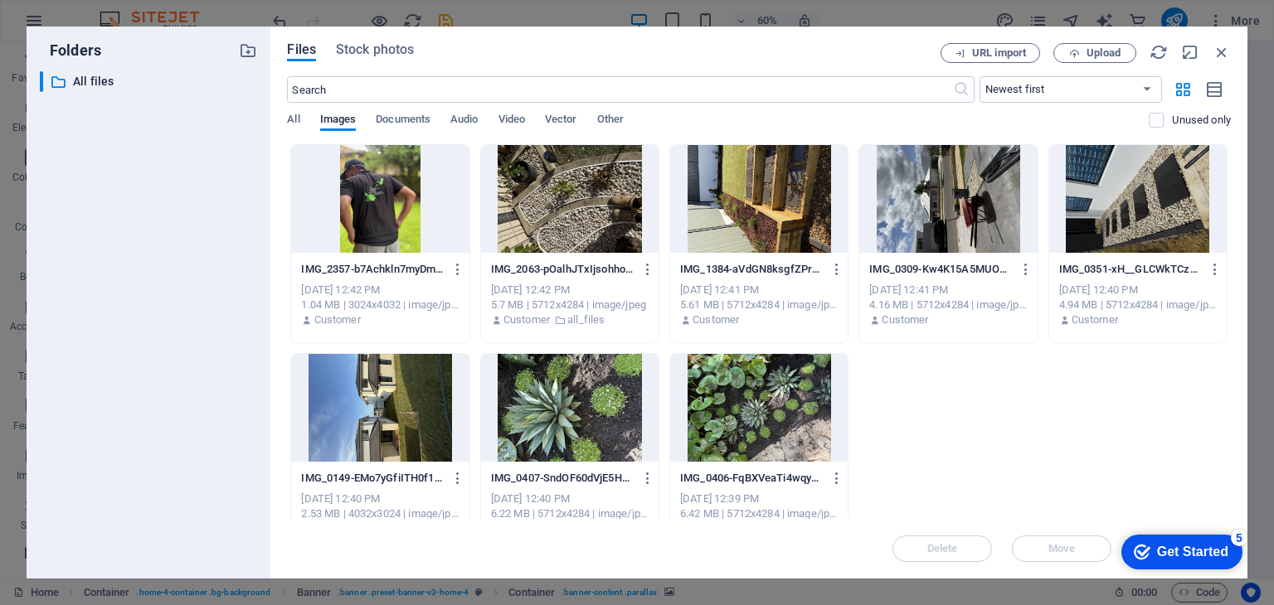
click at [774, 410] on div at bounding box center [758, 408] width 177 height 108
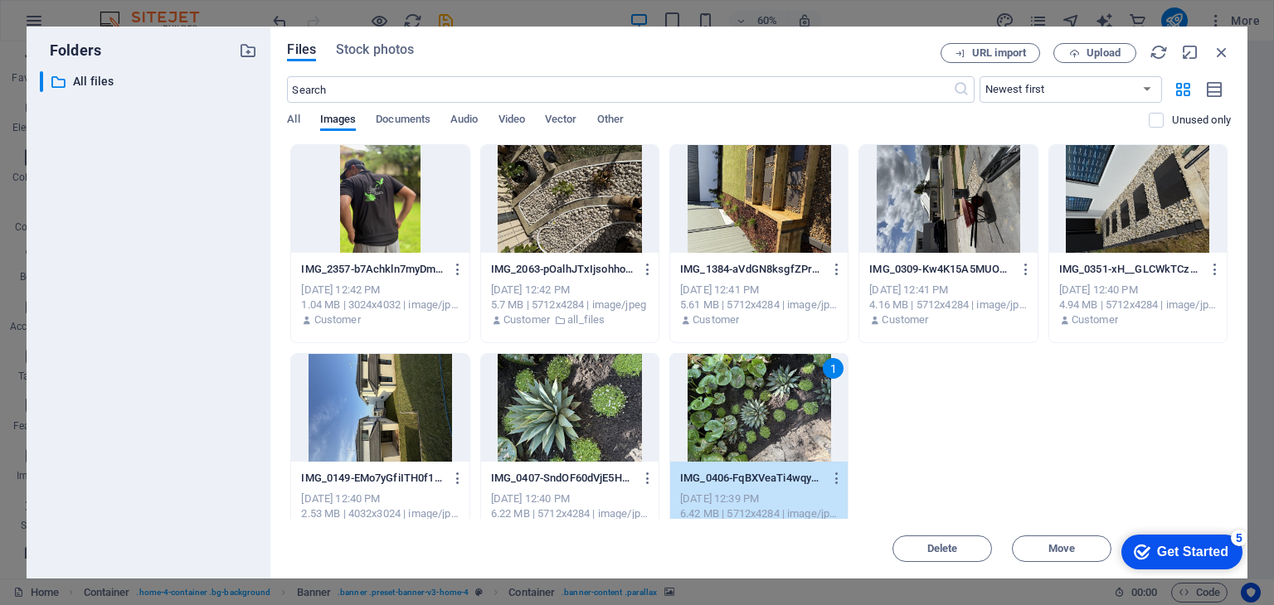
click at [774, 410] on div "1" at bounding box center [758, 408] width 177 height 108
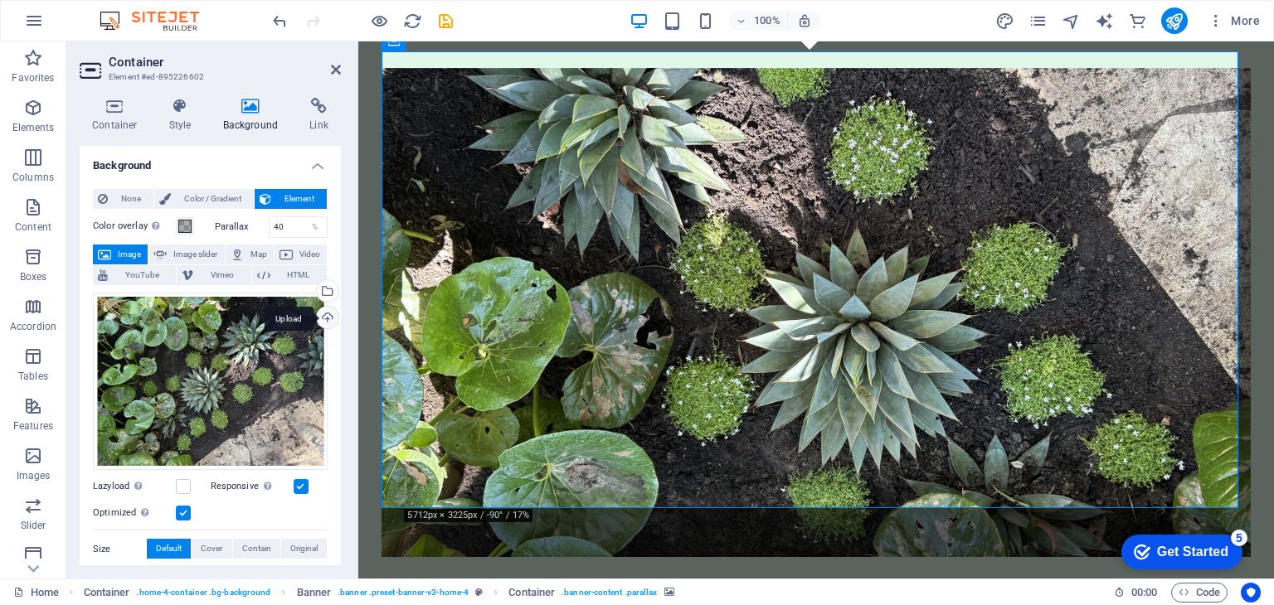
click at [323, 314] on div "Upload" at bounding box center [325, 319] width 25 height 25
click at [271, 23] on icon "undo" at bounding box center [279, 21] width 19 height 19
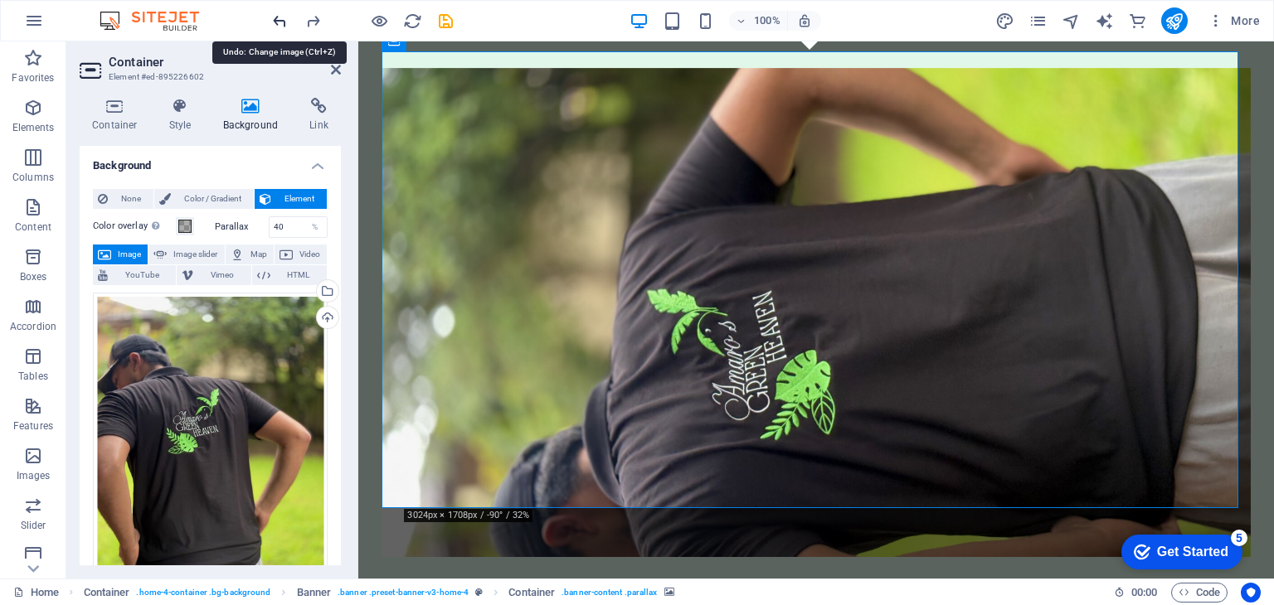
click at [271, 23] on icon "undo" at bounding box center [279, 21] width 19 height 19
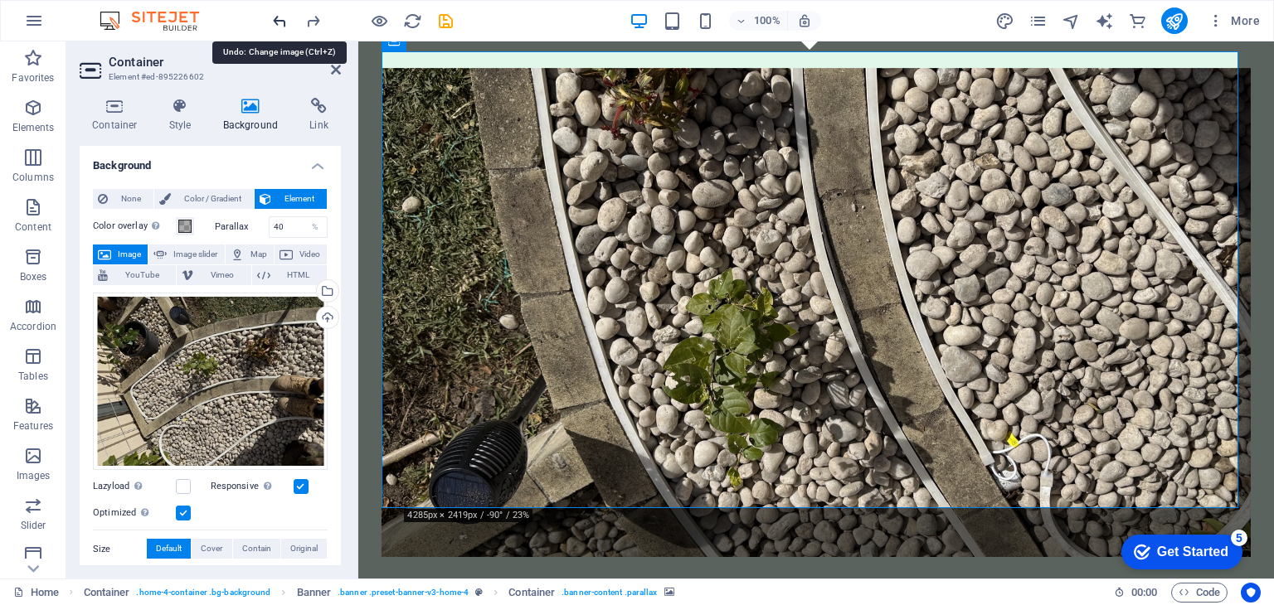
click at [284, 19] on icon "undo" at bounding box center [279, 21] width 19 height 19
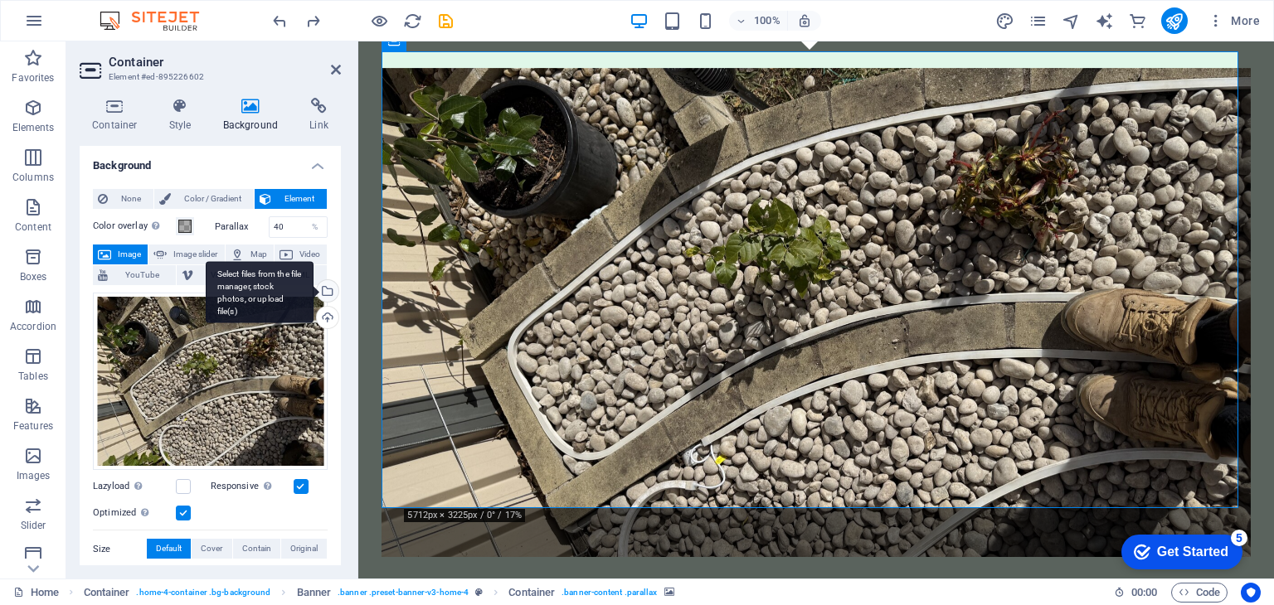
click at [323, 298] on div "Select files from the file manager, stock photos, or upload file(s)" at bounding box center [325, 292] width 25 height 25
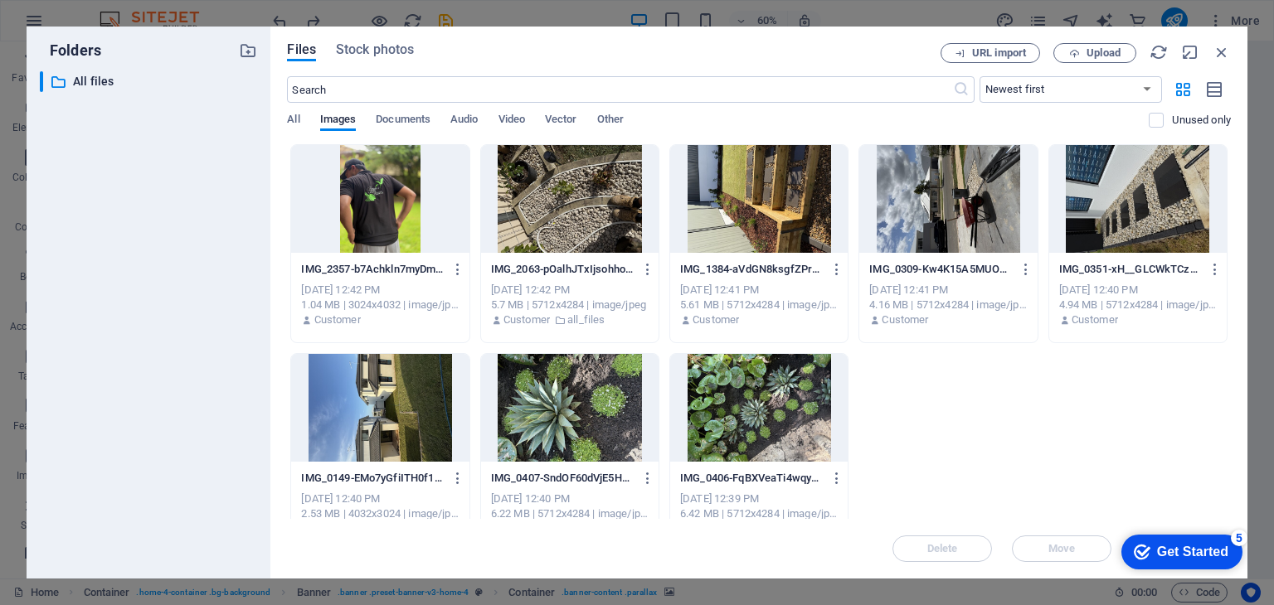
click at [373, 27] on div "Files Stock photos URL import Upload ​ Newest first Oldest first Name (A-Z) Nam…" at bounding box center [758, 303] width 977 height 552
click at [930, 14] on div "Folders ​ All files All files Files Stock photos URL import Upload ​ Newest fir…" at bounding box center [637, 302] width 1274 height 605
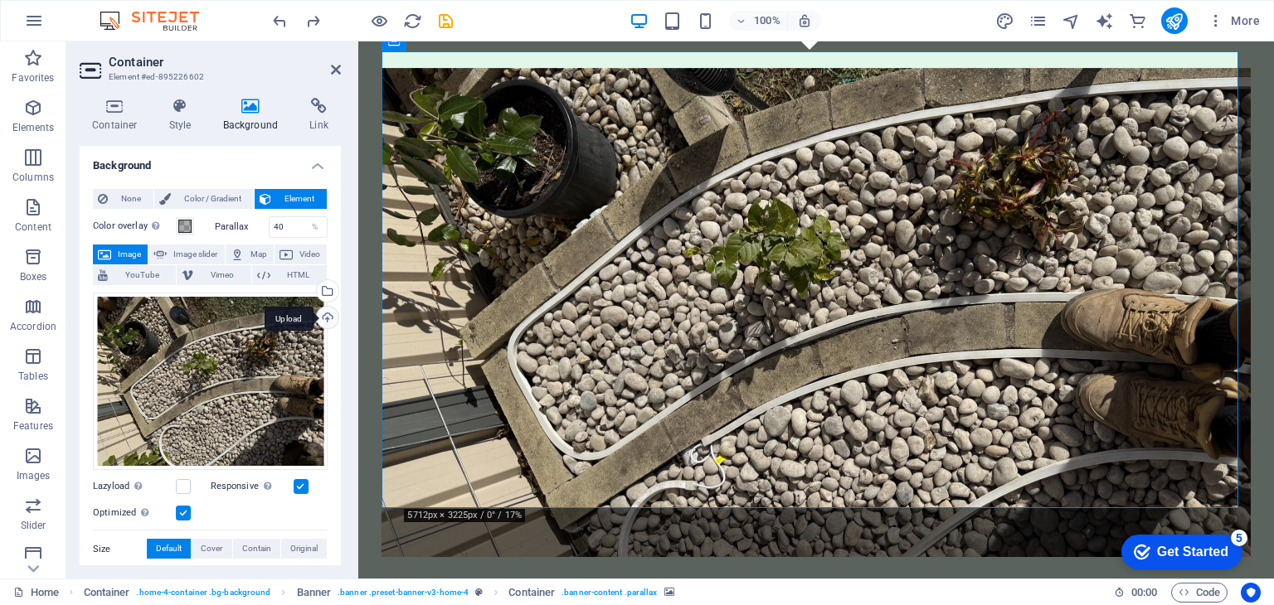
click at [326, 319] on div "Upload" at bounding box center [325, 319] width 25 height 25
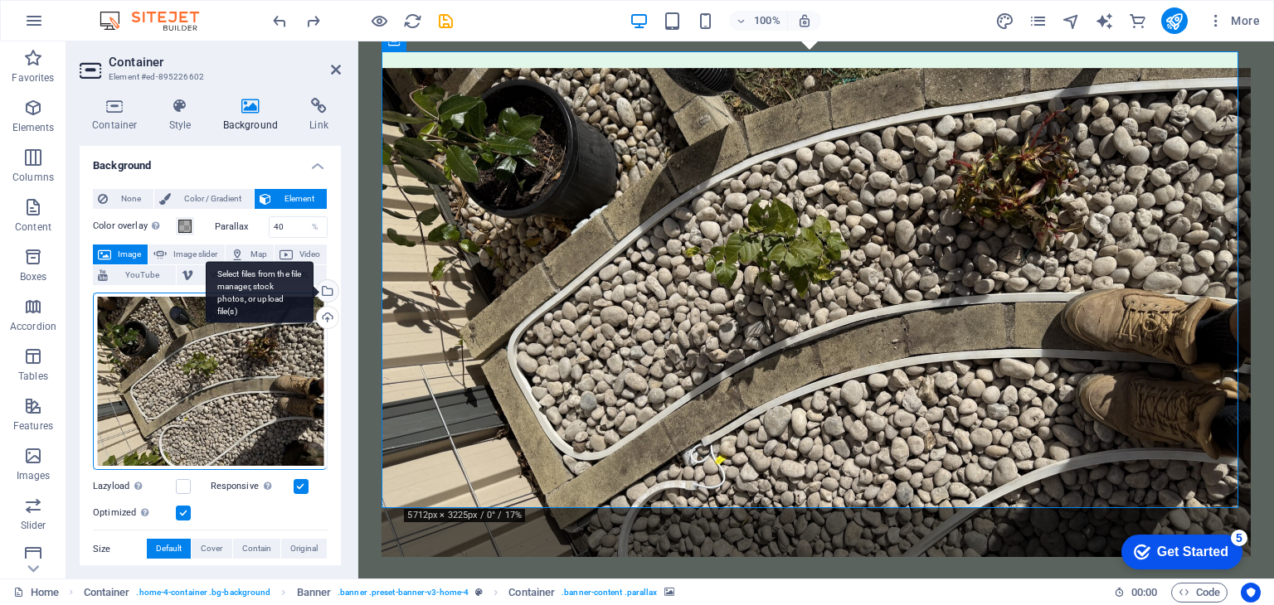
click at [313, 290] on div "Select files from the file manager, stock photos, or upload file(s)" at bounding box center [260, 292] width 108 height 62
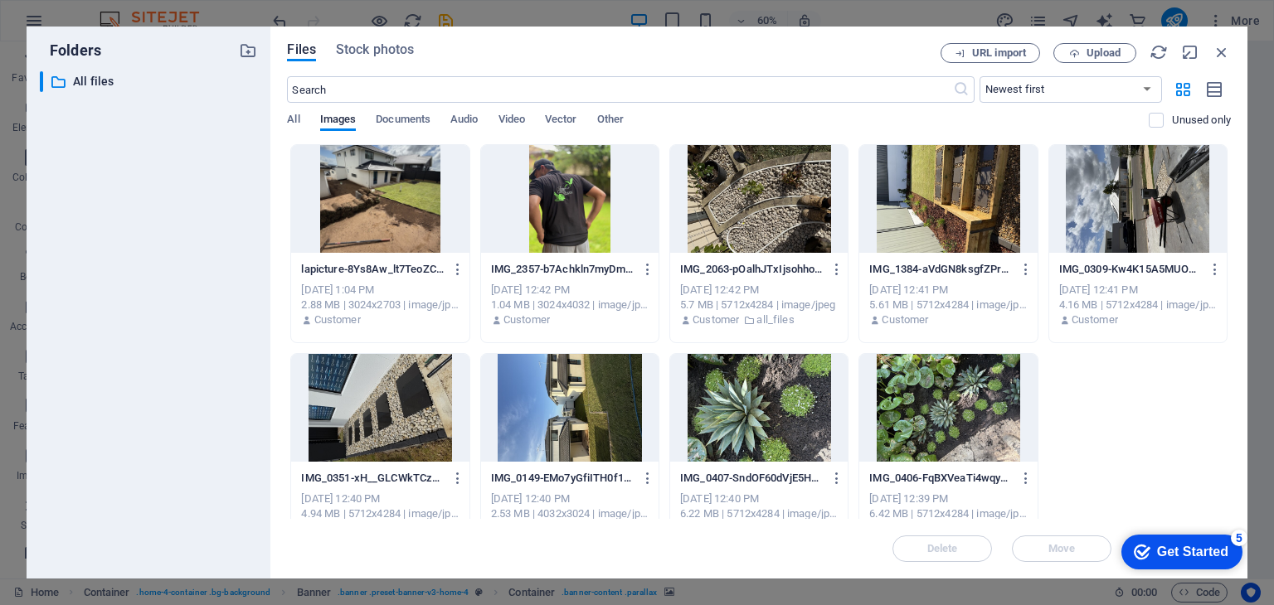
click at [381, 201] on div at bounding box center [379, 199] width 177 height 108
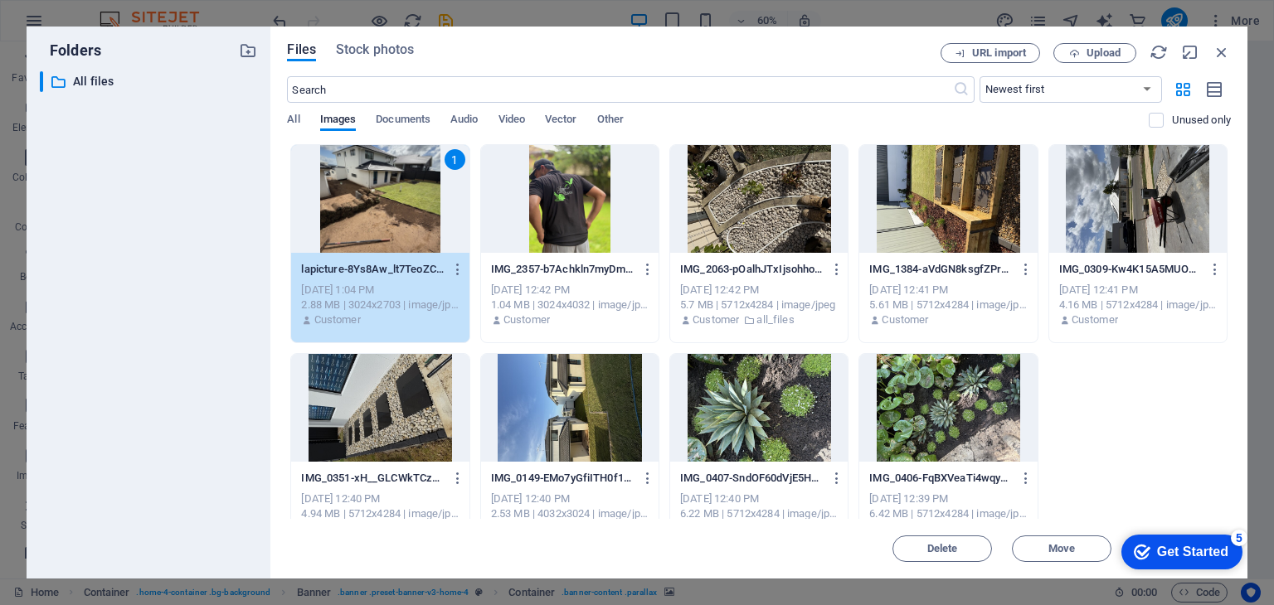
click at [381, 201] on div "1" at bounding box center [379, 199] width 177 height 108
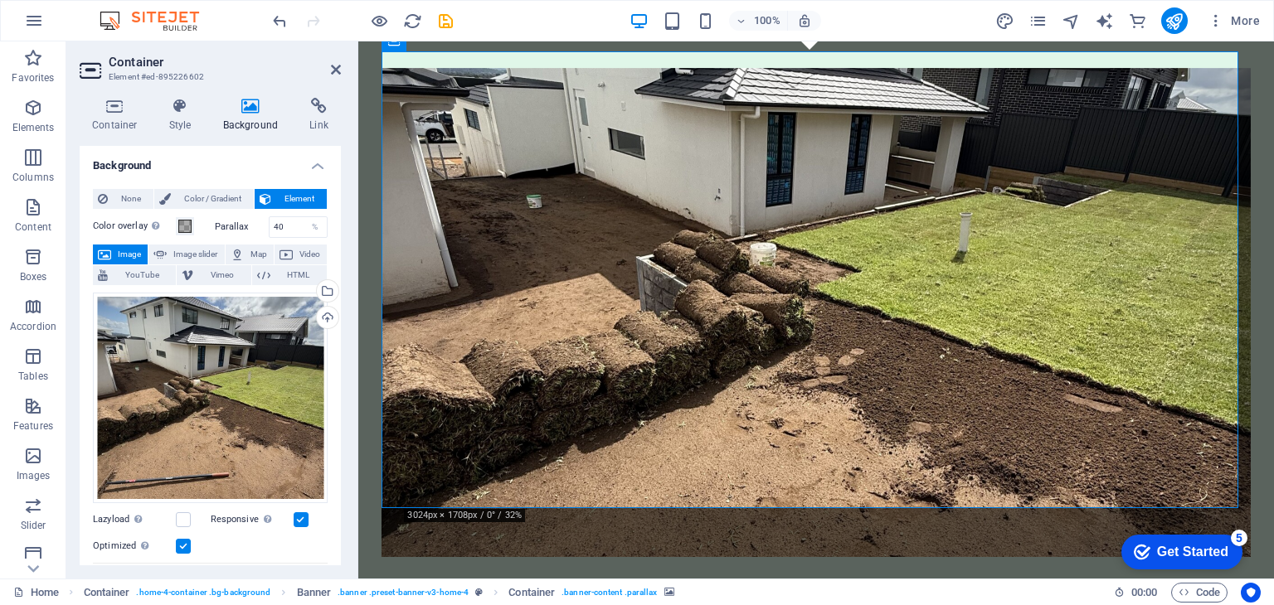
click at [1034, 147] on figure at bounding box center [816, 312] width 870 height 489
click at [240, 412] on div "Drag files here, click to choose files or select files from Files or our free s…" at bounding box center [210, 398] width 235 height 211
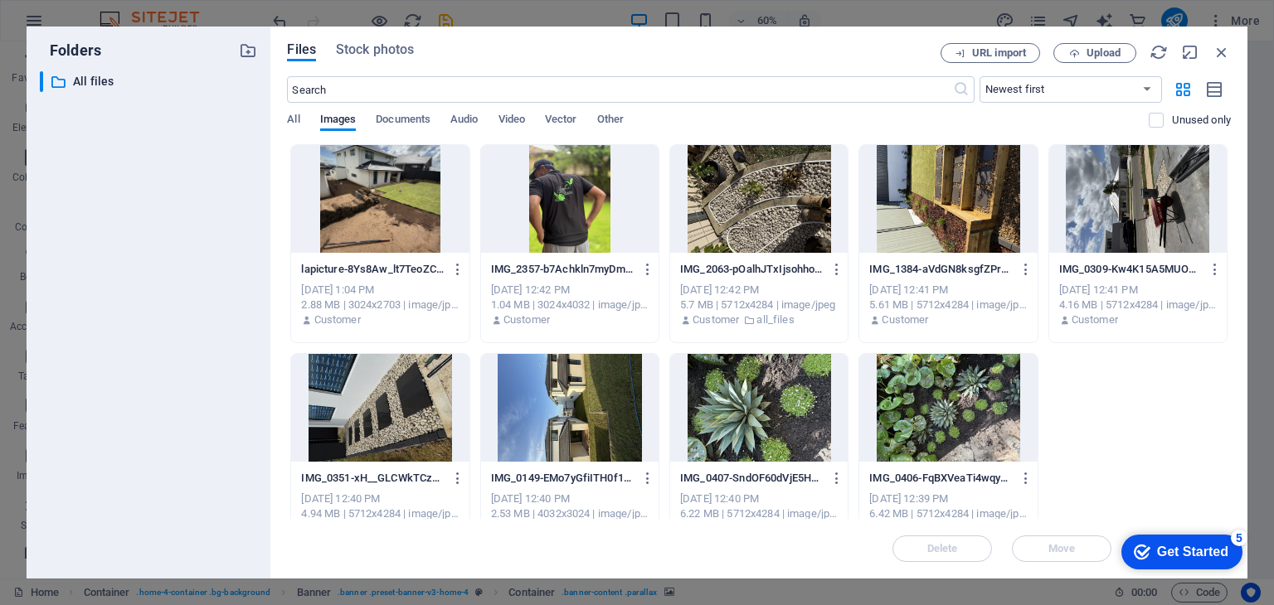
click at [367, 233] on div at bounding box center [379, 199] width 177 height 108
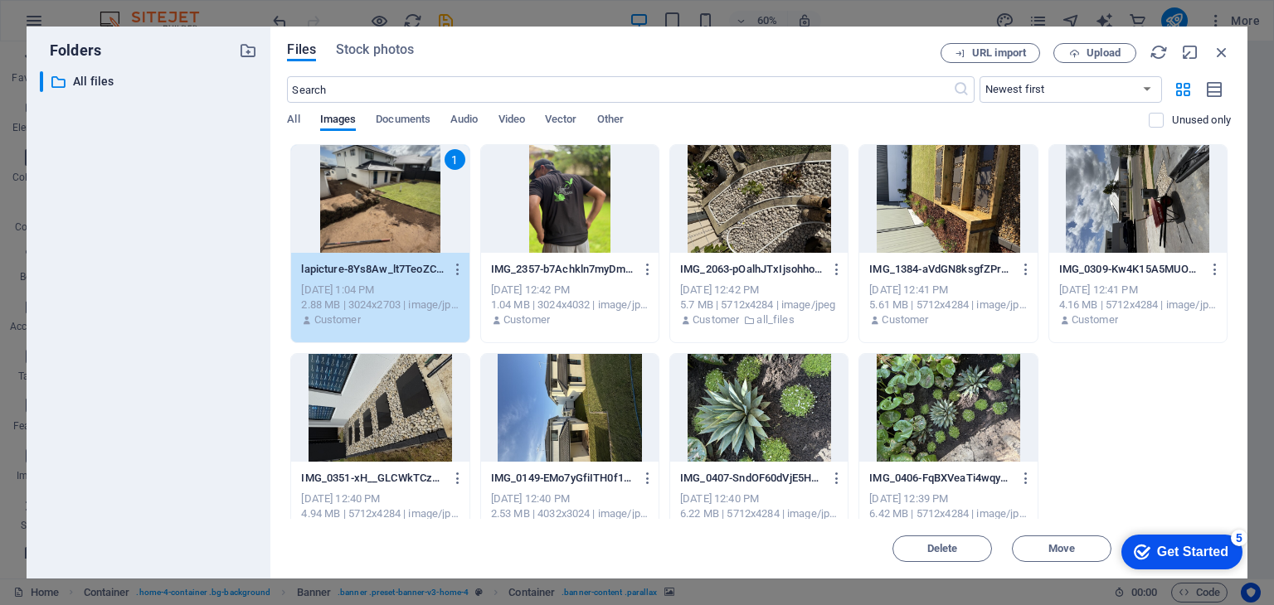
click at [1081, 11] on div "Folders ​ All files All files Files Stock photos URL import Upload ​ Newest fir…" at bounding box center [637, 302] width 1274 height 605
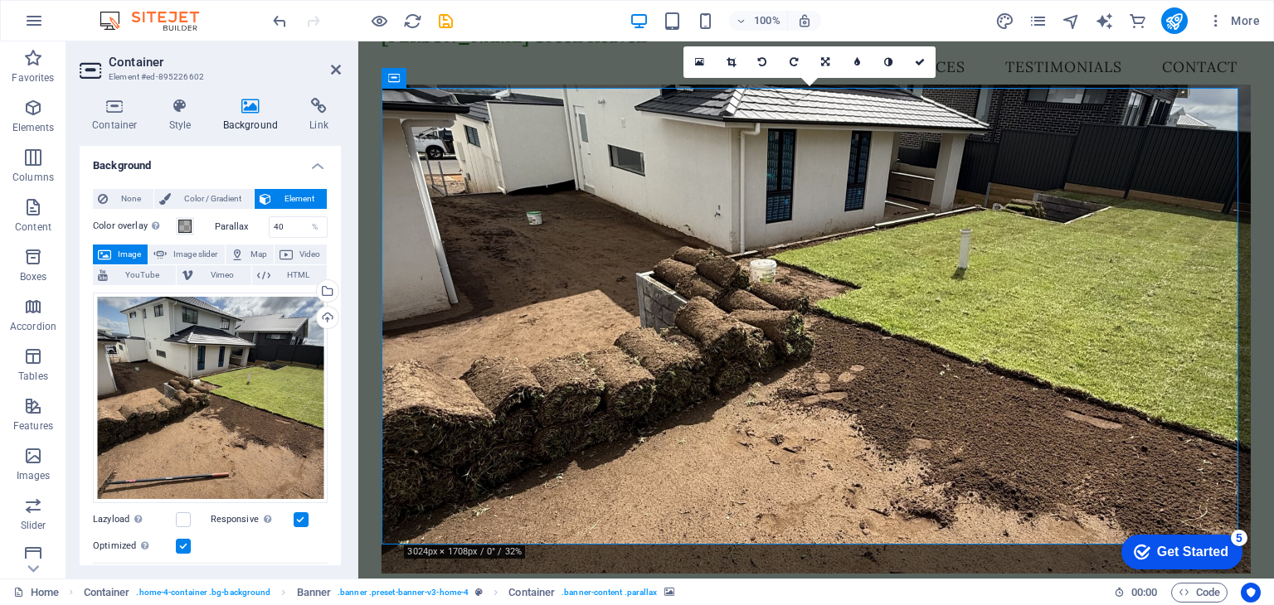
scroll to position [19, 0]
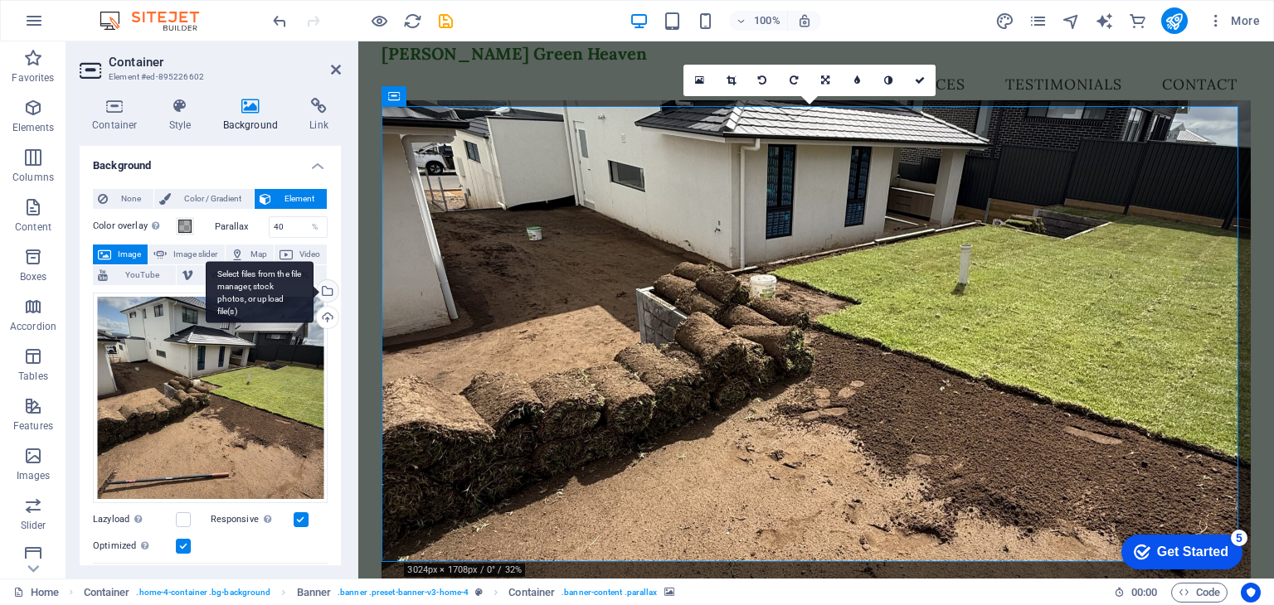
click at [325, 289] on div "Select files from the file manager, stock photos, or upload file(s)" at bounding box center [325, 292] width 25 height 25
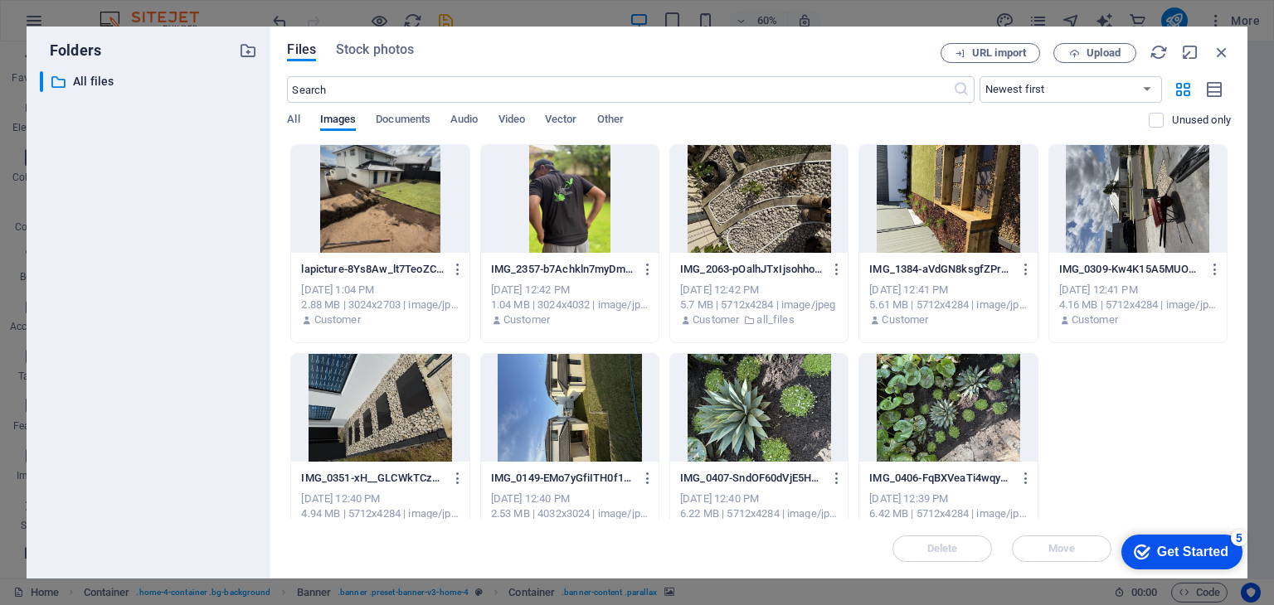
click at [895, 439] on div at bounding box center [947, 408] width 177 height 108
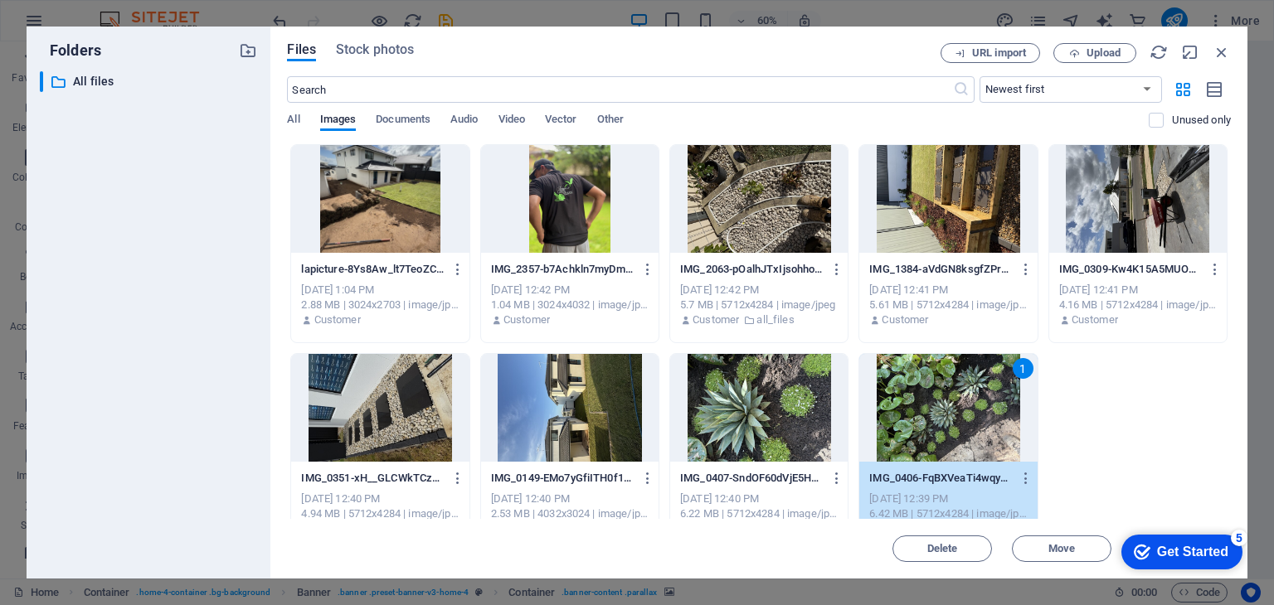
click at [895, 439] on div "1" at bounding box center [947, 408] width 177 height 108
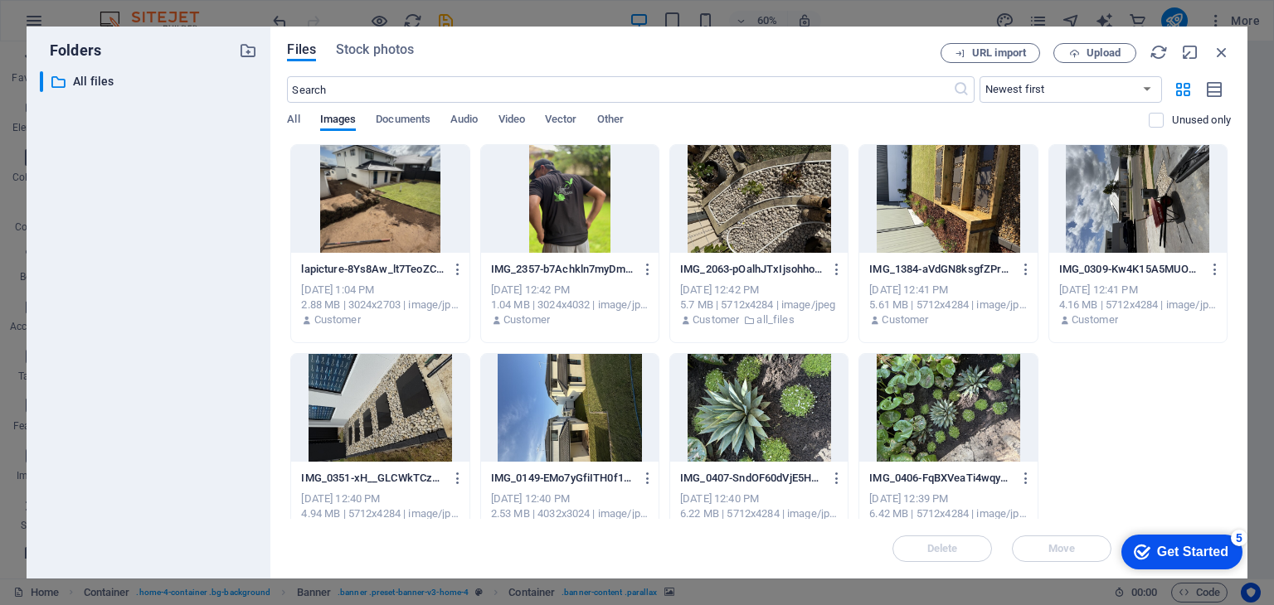
click at [895, 439] on div at bounding box center [947, 408] width 177 height 108
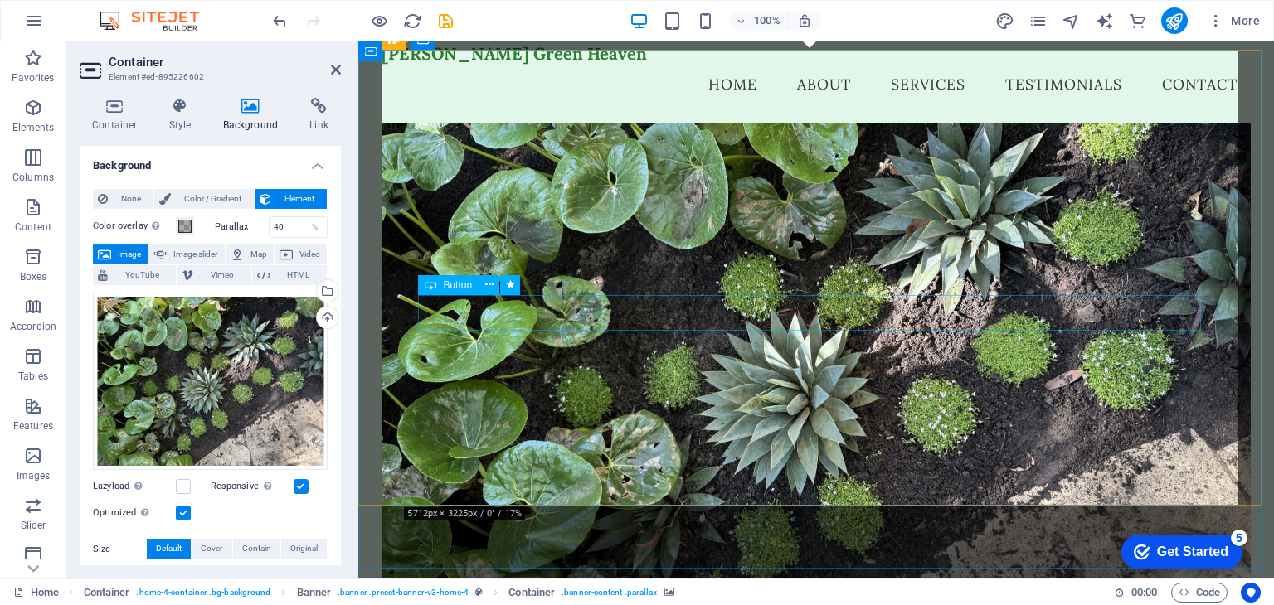
scroll to position [80, 0]
